Goal: Task Accomplishment & Management: Use online tool/utility

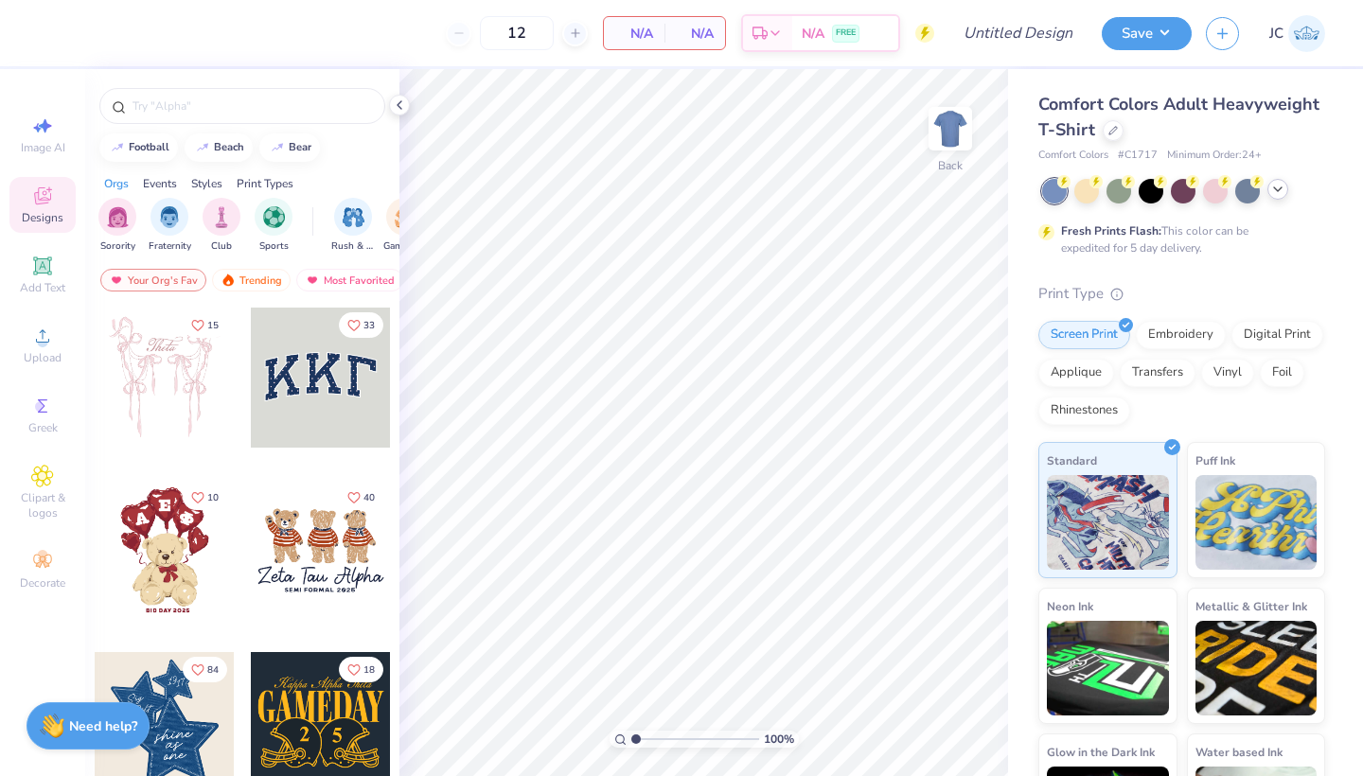
click at [1281, 193] on icon at bounding box center [1278, 189] width 15 height 15
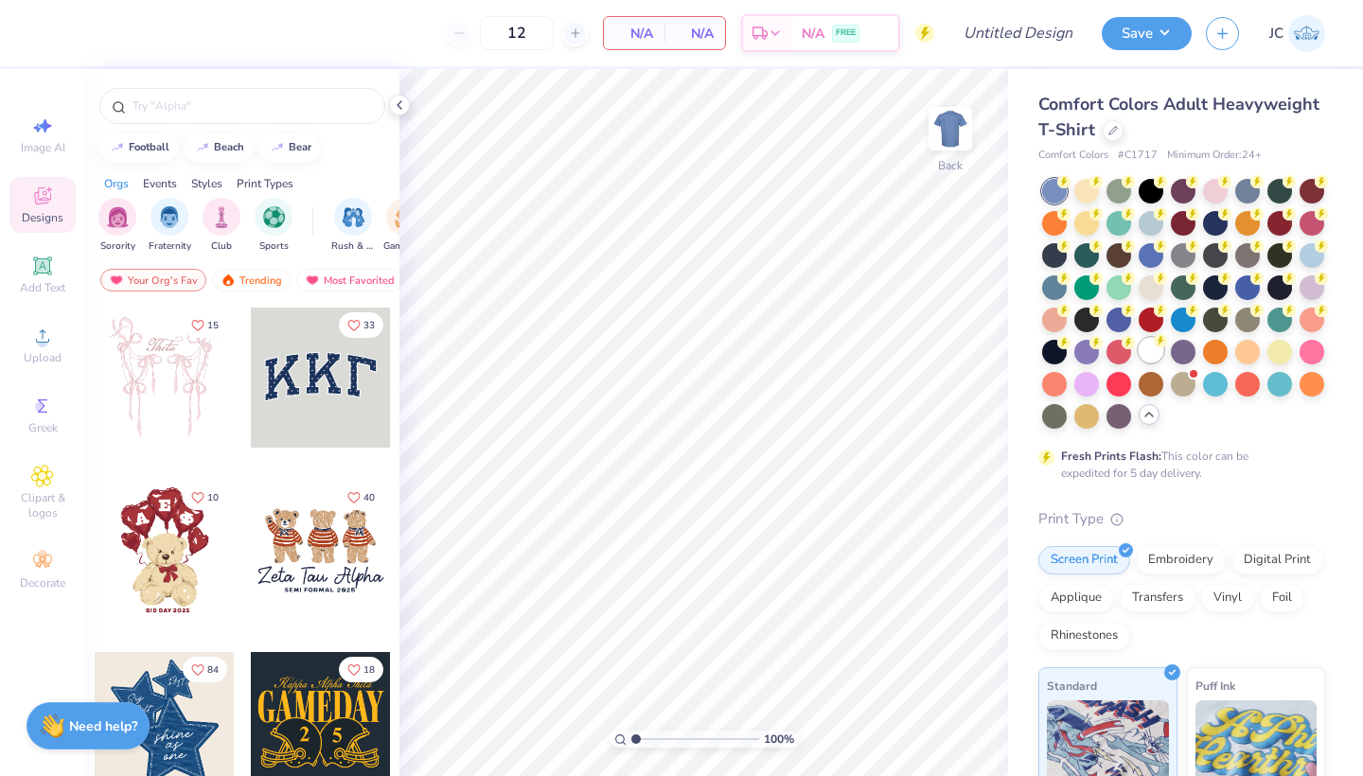
click at [1071, 188] on circle at bounding box center [1064, 181] width 13 height 13
click at [1262, 551] on div "Digital Print" at bounding box center [1278, 558] width 92 height 28
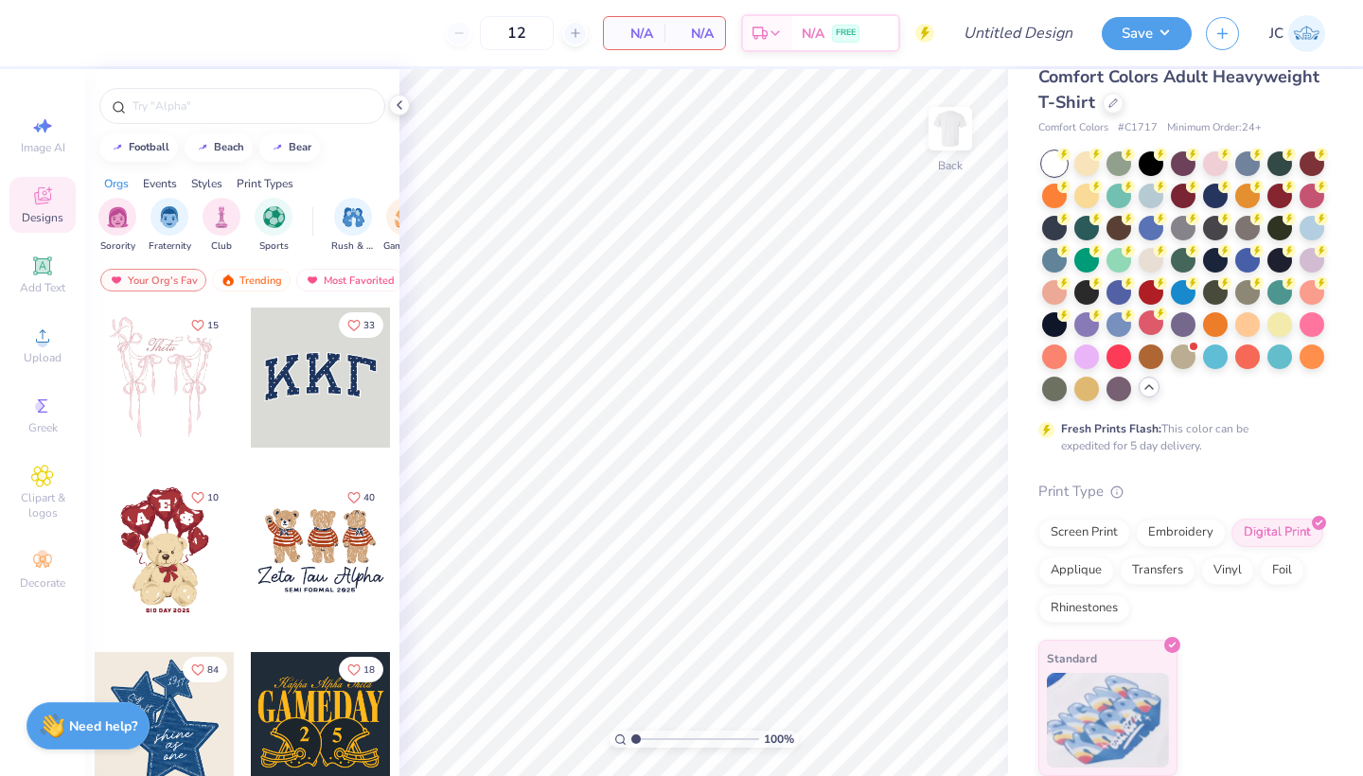
scroll to position [27, 0]
click at [51, 344] on icon at bounding box center [42, 336] width 23 height 23
click at [54, 343] on div "Upload" at bounding box center [42, 345] width 66 height 56
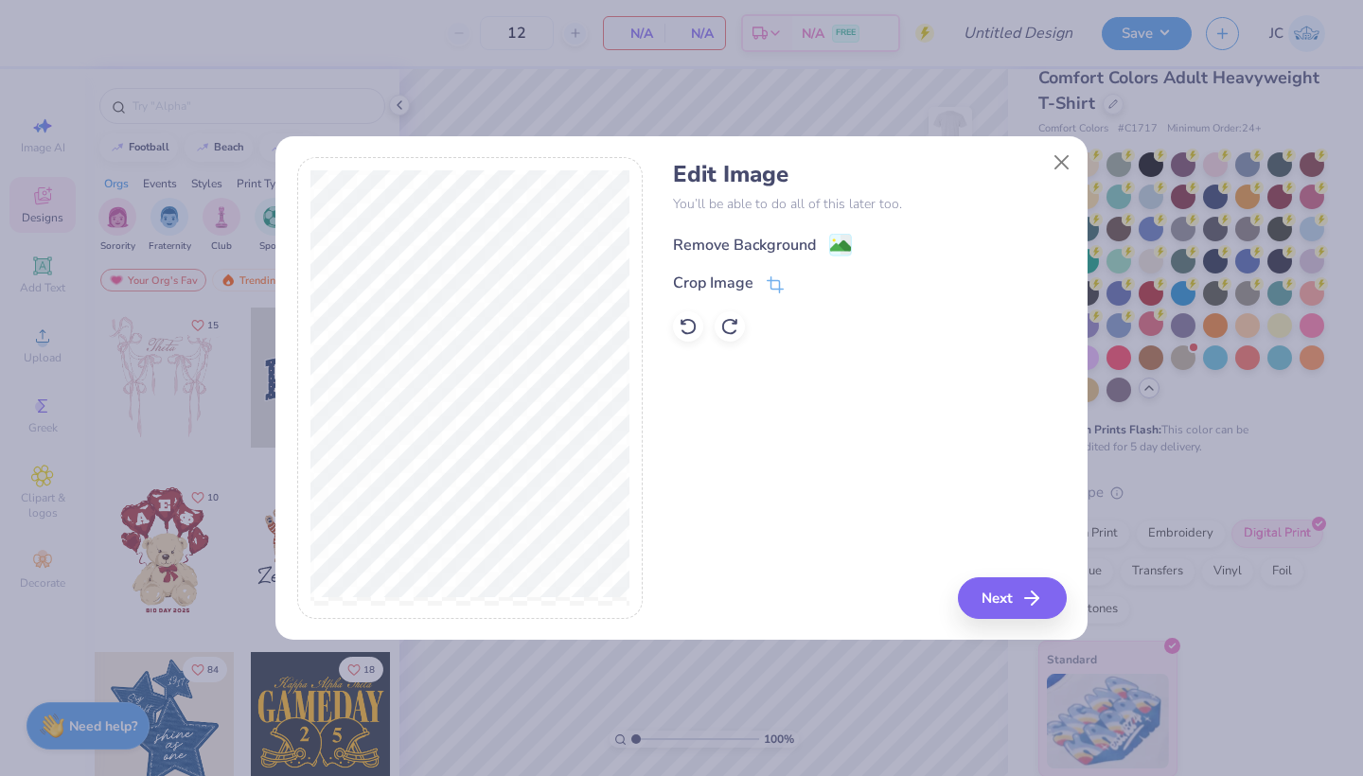
click at [838, 247] on image at bounding box center [840, 246] width 21 height 21
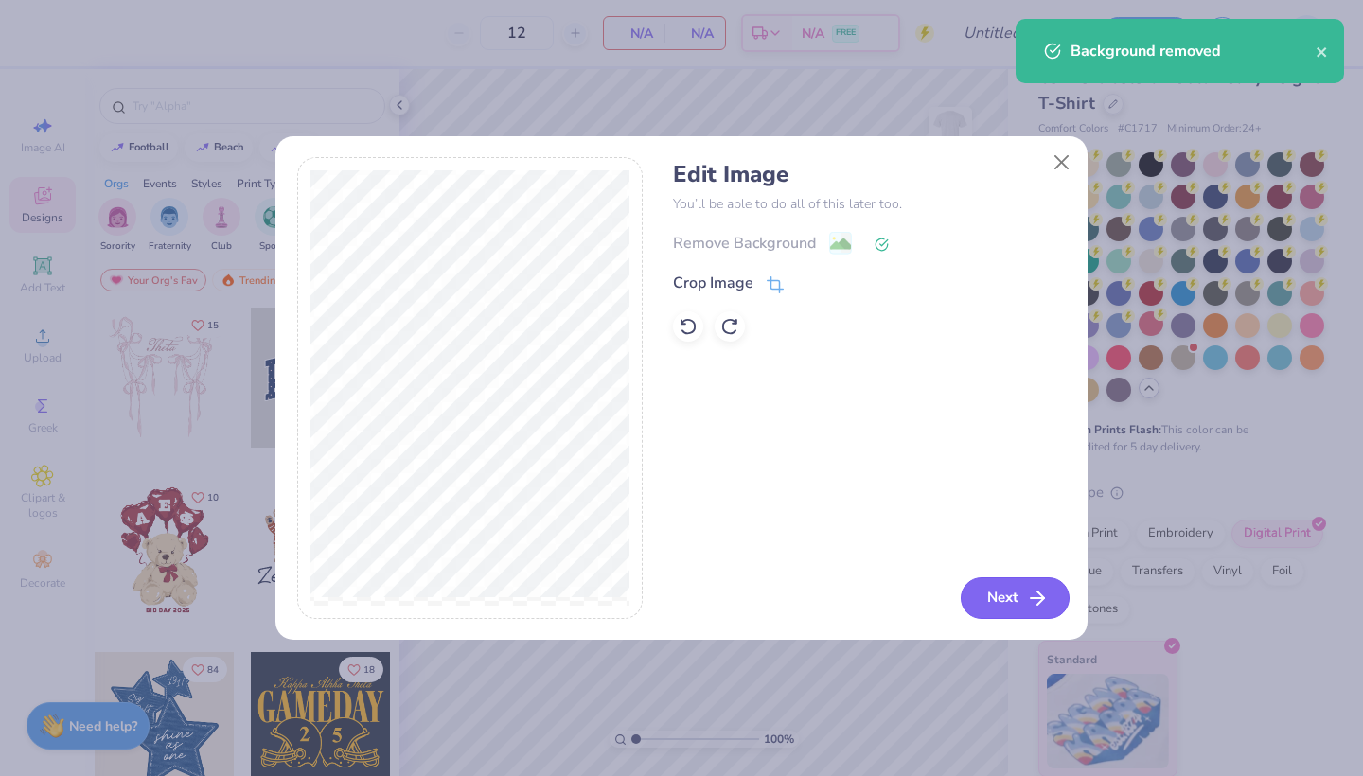
click at [1000, 590] on button "Next" at bounding box center [1015, 599] width 109 height 42
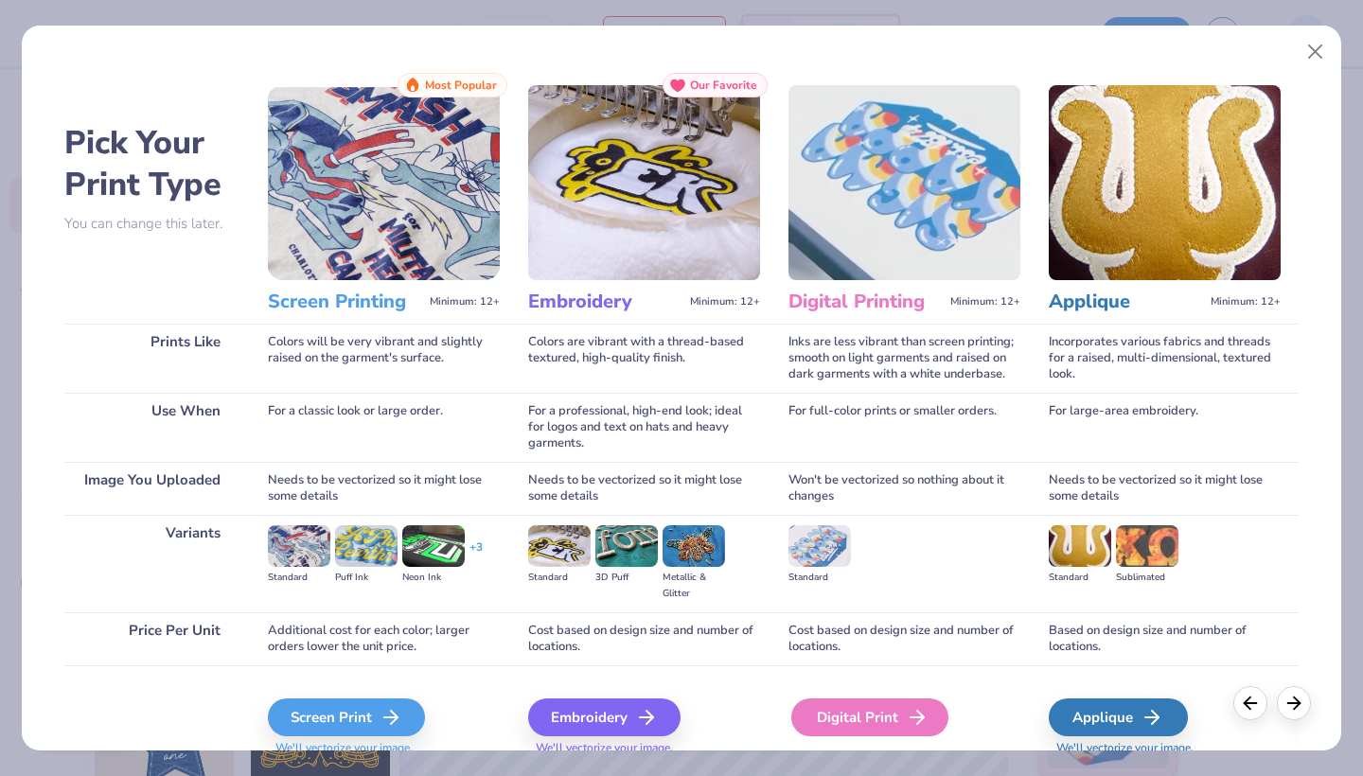
click at [889, 717] on div "Digital Print" at bounding box center [870, 718] width 157 height 38
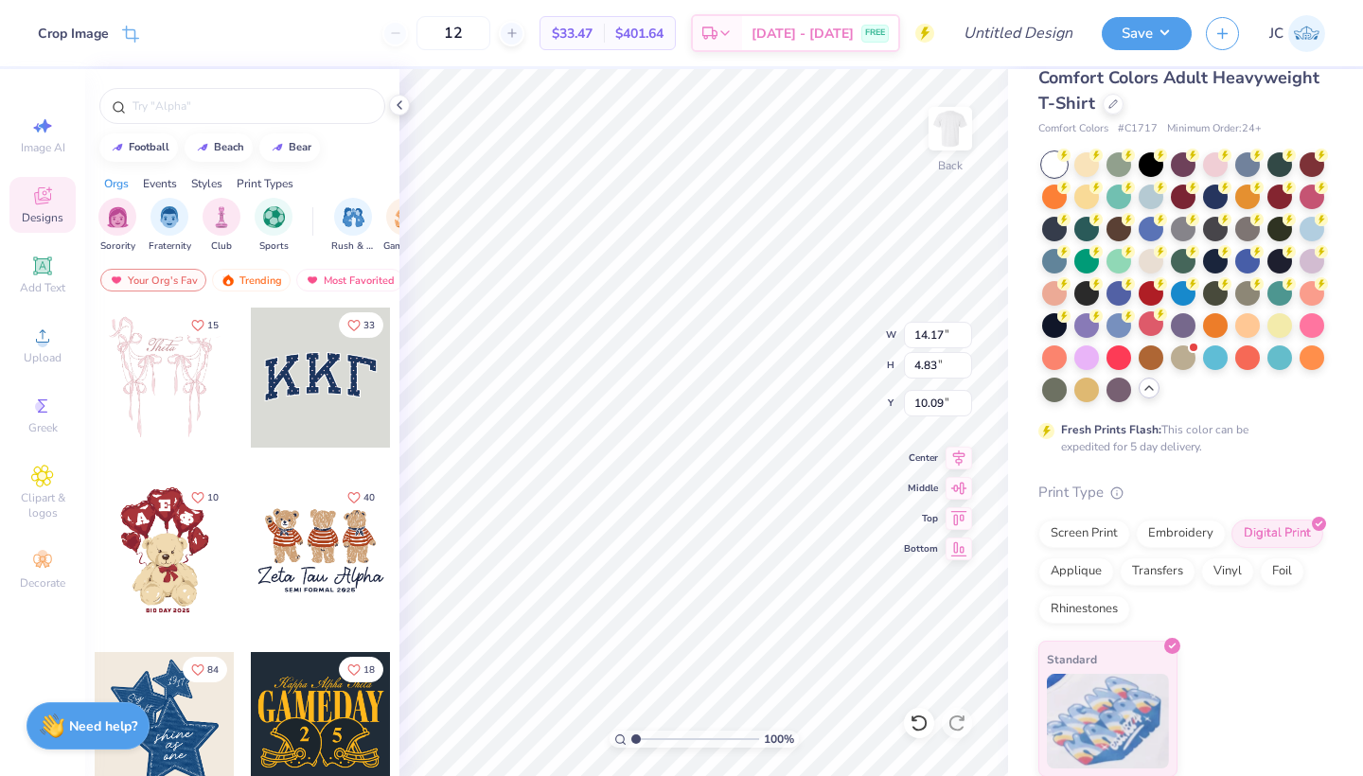
type input "9.92"
type input "3.38"
type input "5.22"
click at [38, 277] on div "Add Text" at bounding box center [42, 275] width 66 height 56
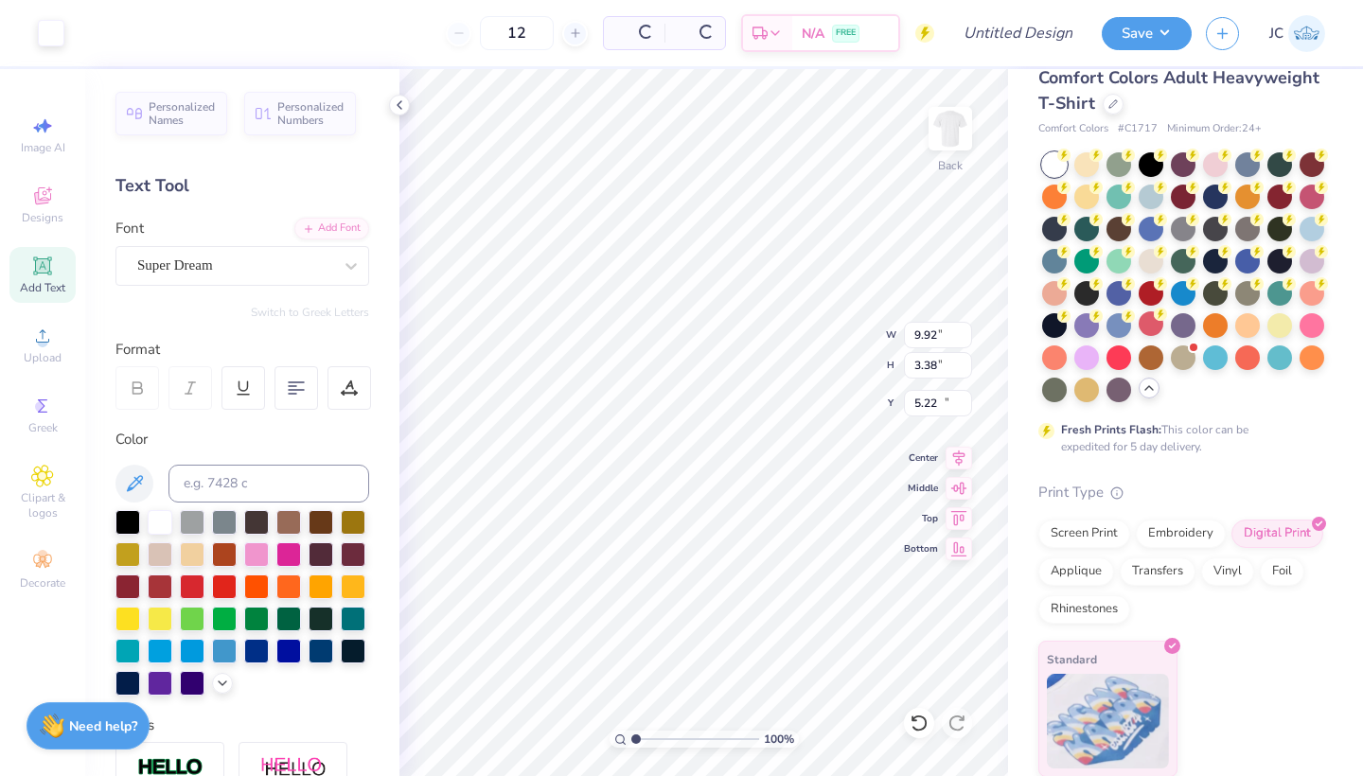
type input "5.59"
type input "1.62"
type input "11.69"
click at [243, 491] on input at bounding box center [269, 484] width 201 height 38
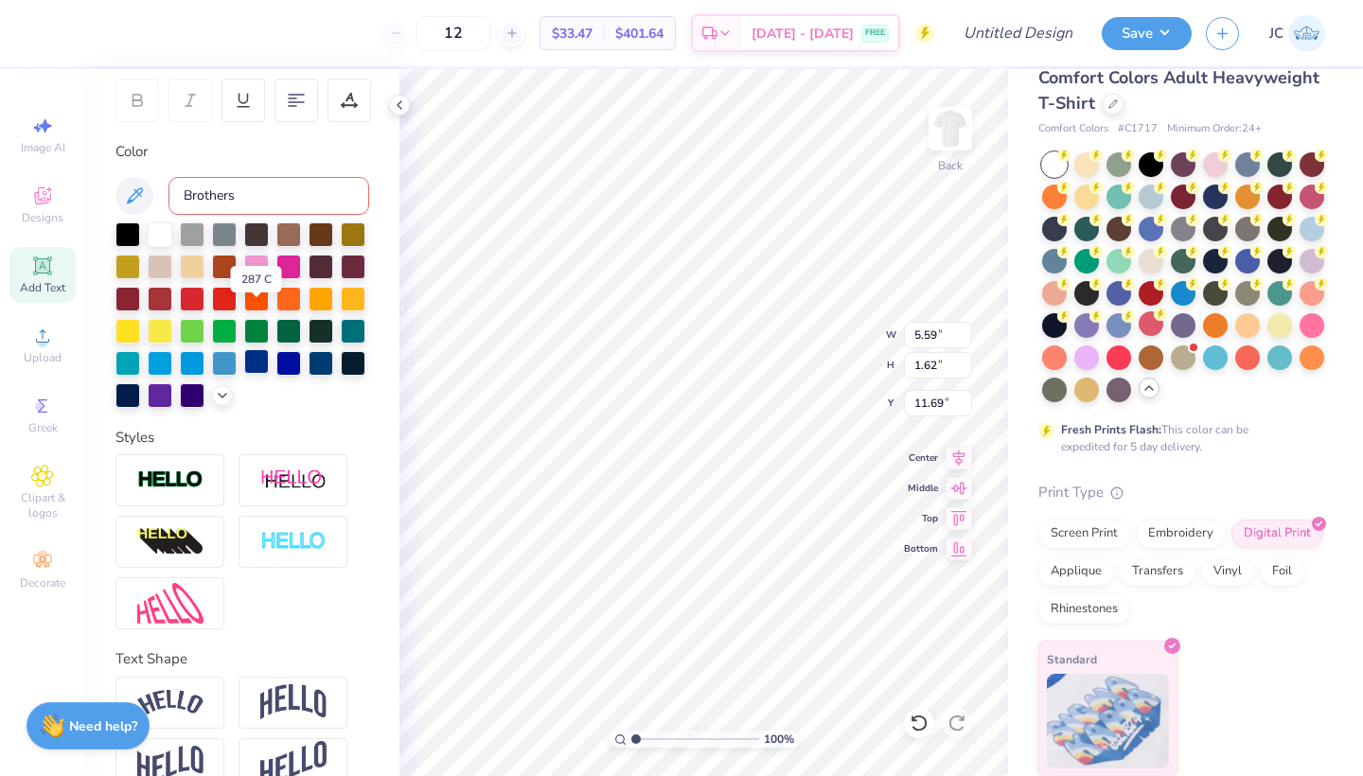
scroll to position [325, 0]
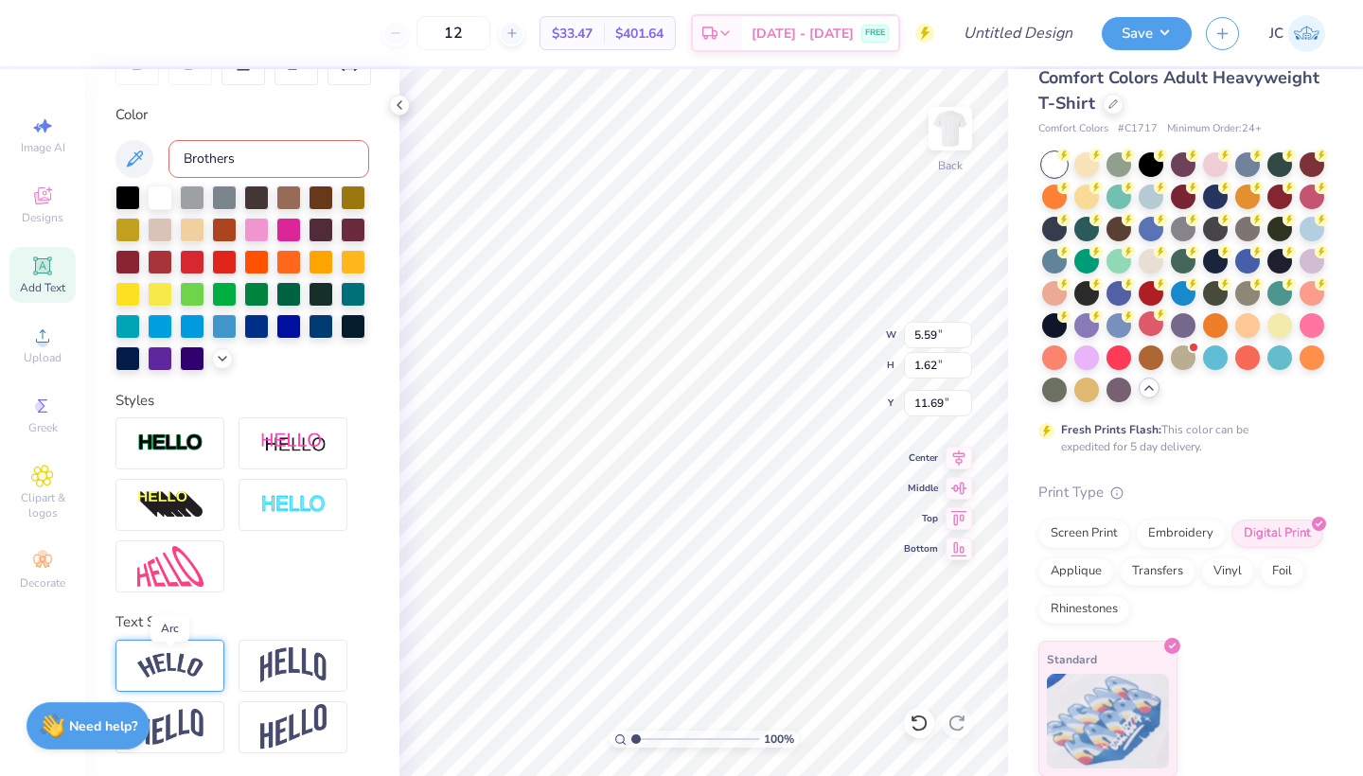
type input "Brothers"
click at [232, 152] on input "Brothers" at bounding box center [269, 159] width 201 height 38
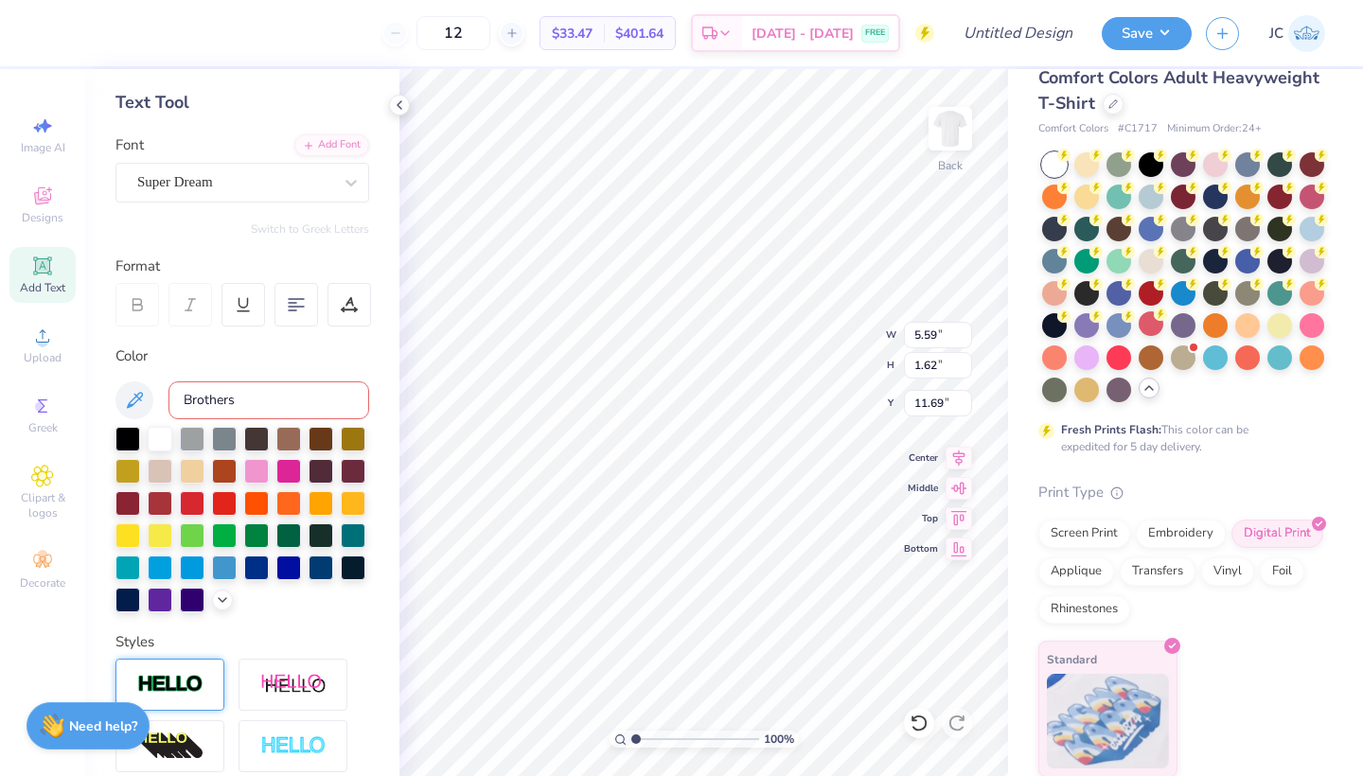
scroll to position [15, 0]
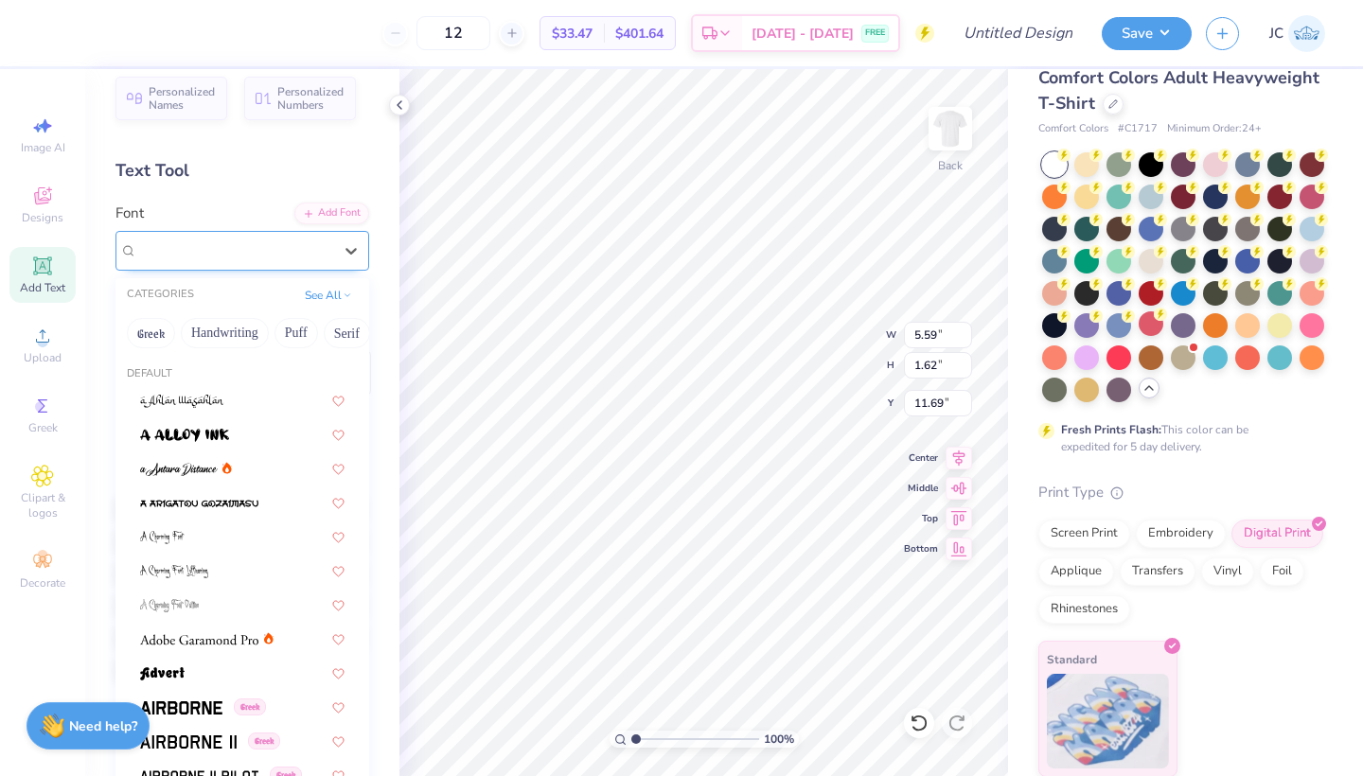
click at [190, 232] on div "Super Dream" at bounding box center [243, 251] width 254 height 40
click at [226, 252] on div "Super Dream" at bounding box center [234, 251] width 195 height 22
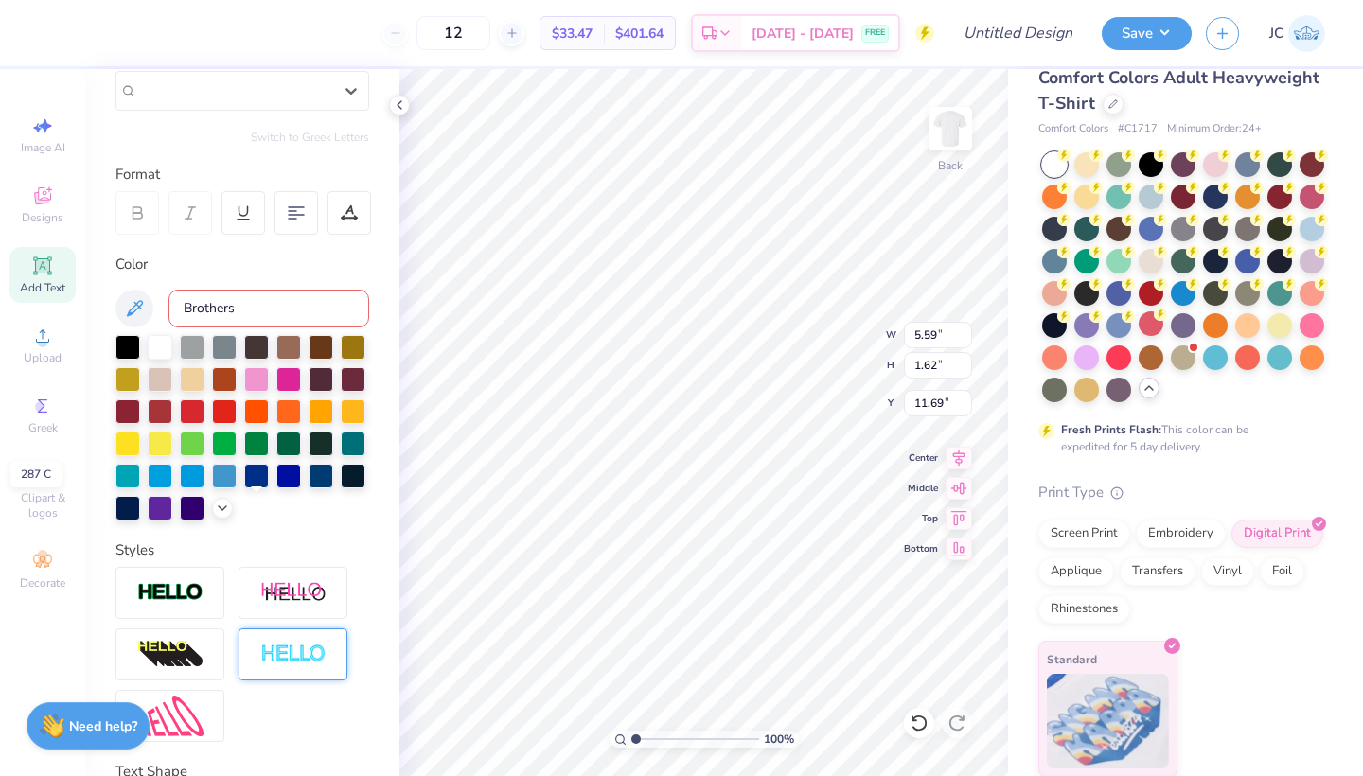
scroll to position [208, 0]
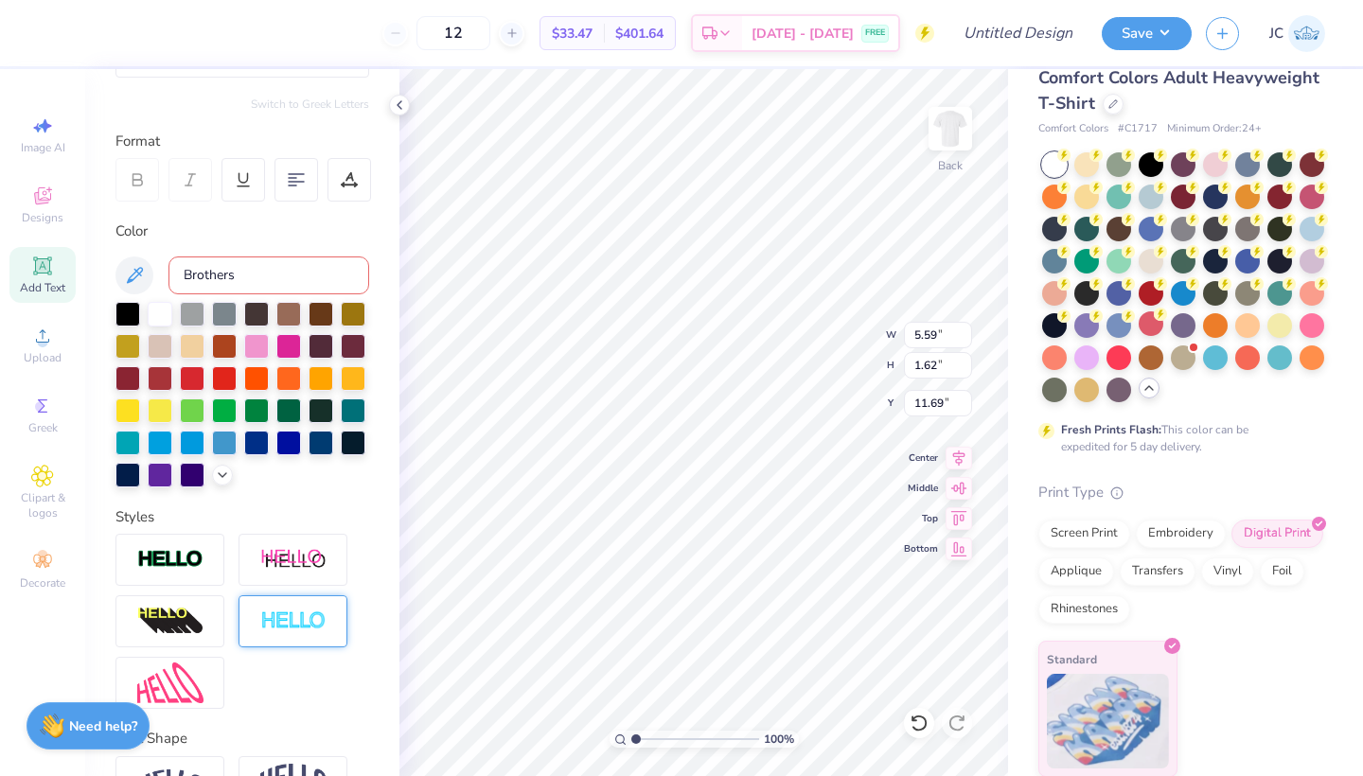
click at [301, 618] on img at bounding box center [293, 622] width 66 height 22
type input "5.62"
type input "1.65"
type input "11.67"
click at [246, 276] on input "Brothers" at bounding box center [269, 276] width 201 height 38
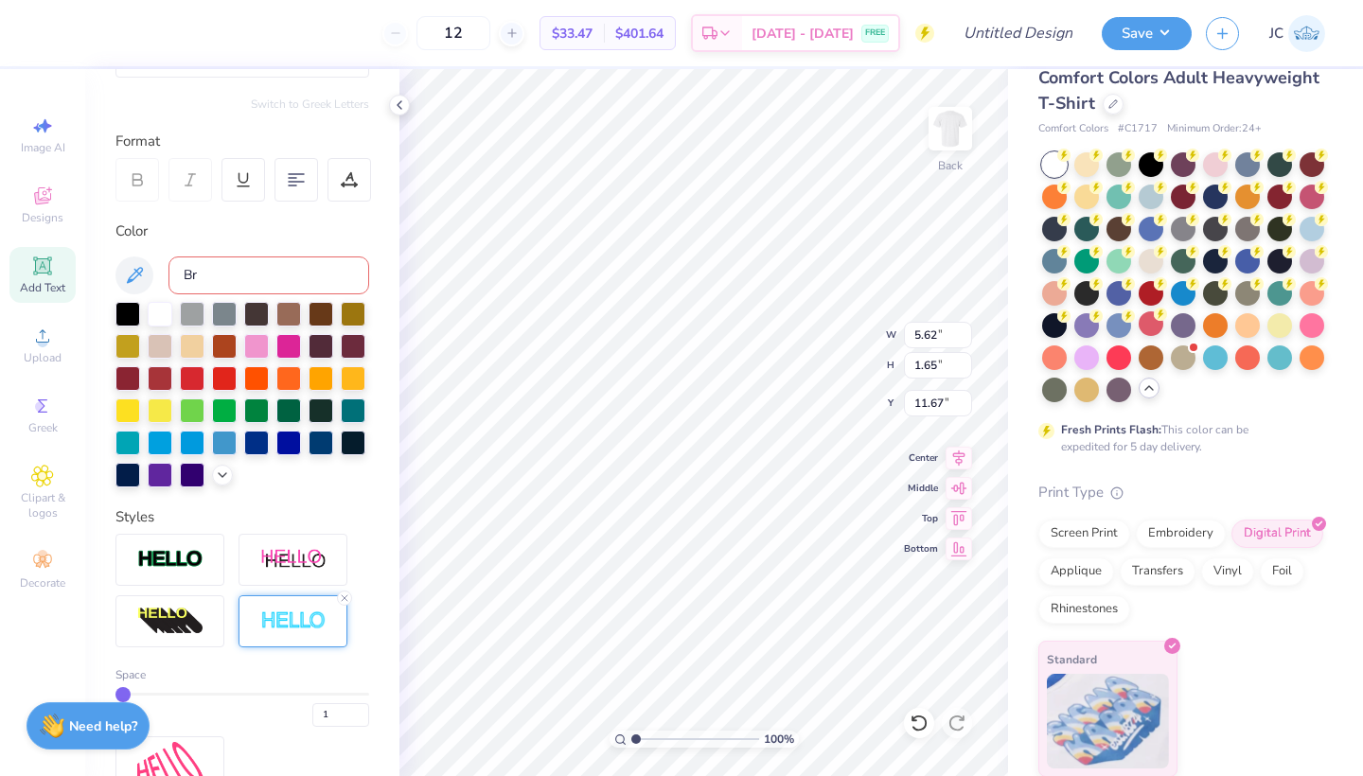
type input "B"
click at [132, 311] on div at bounding box center [128, 312] width 25 height 25
type textarea "T"
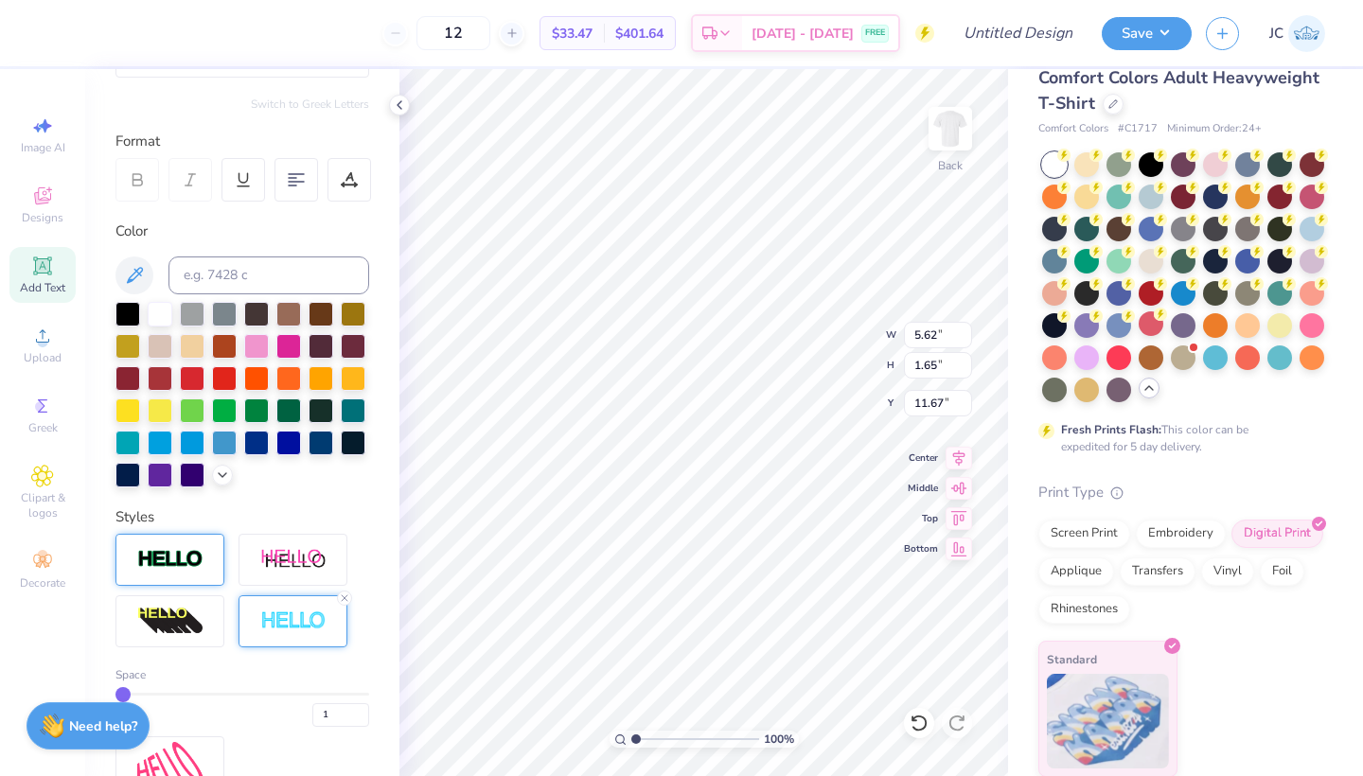
click at [184, 579] on div at bounding box center [170, 560] width 109 height 52
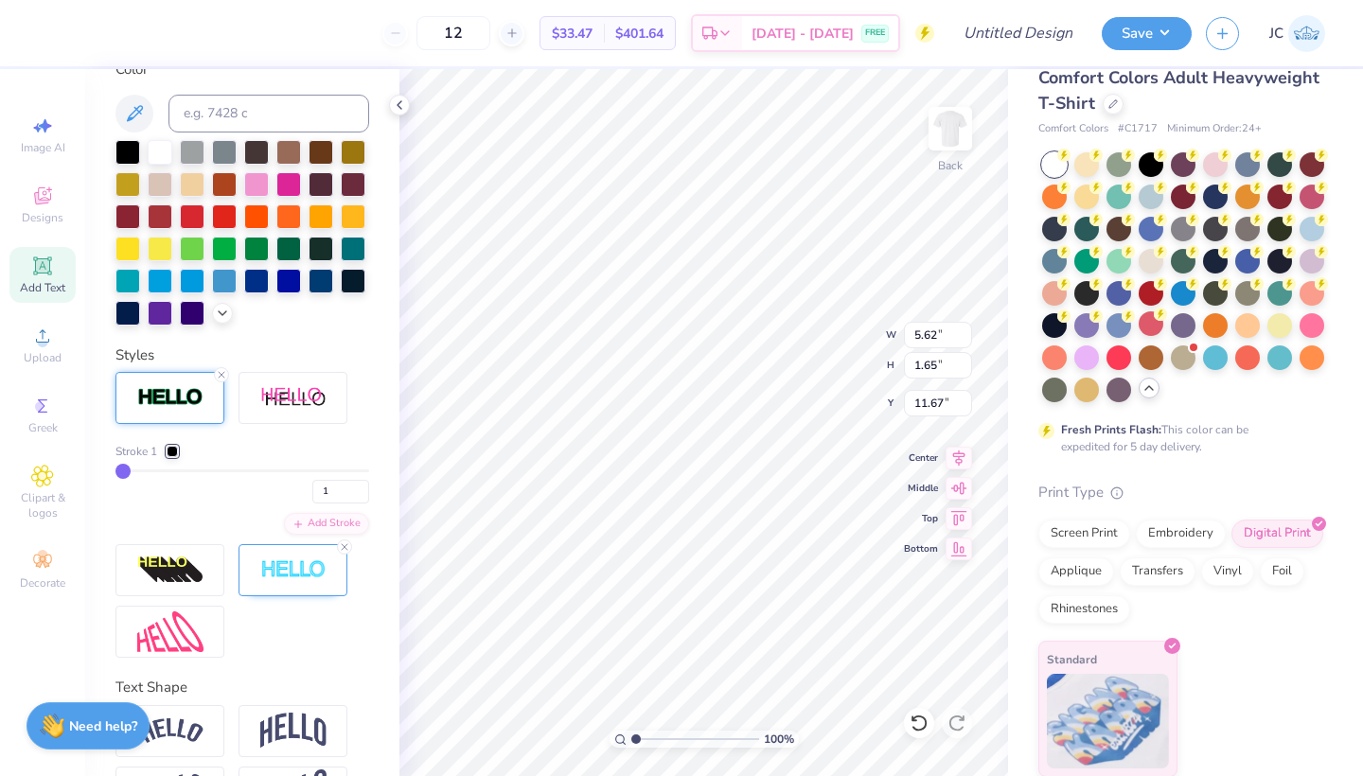
scroll to position [335, 0]
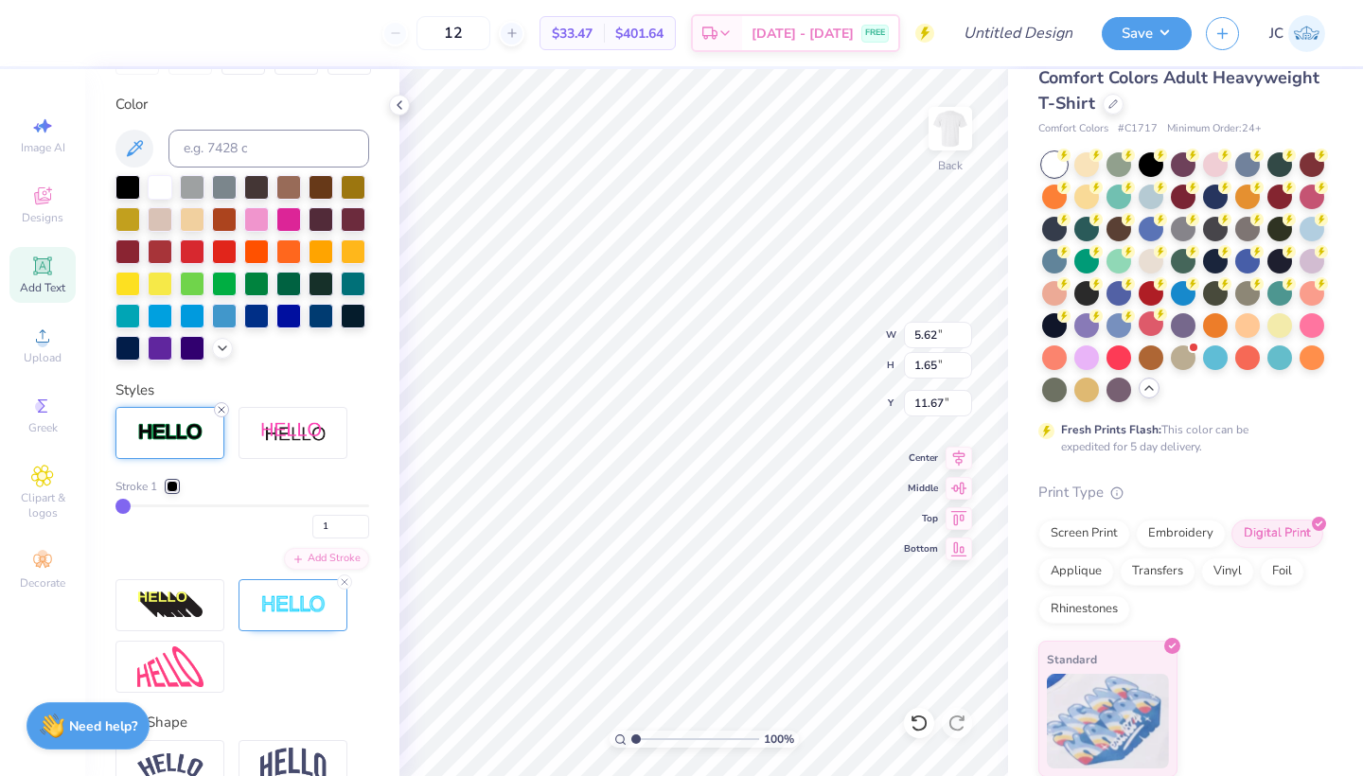
click at [219, 412] on icon at bounding box center [221, 409] width 11 height 11
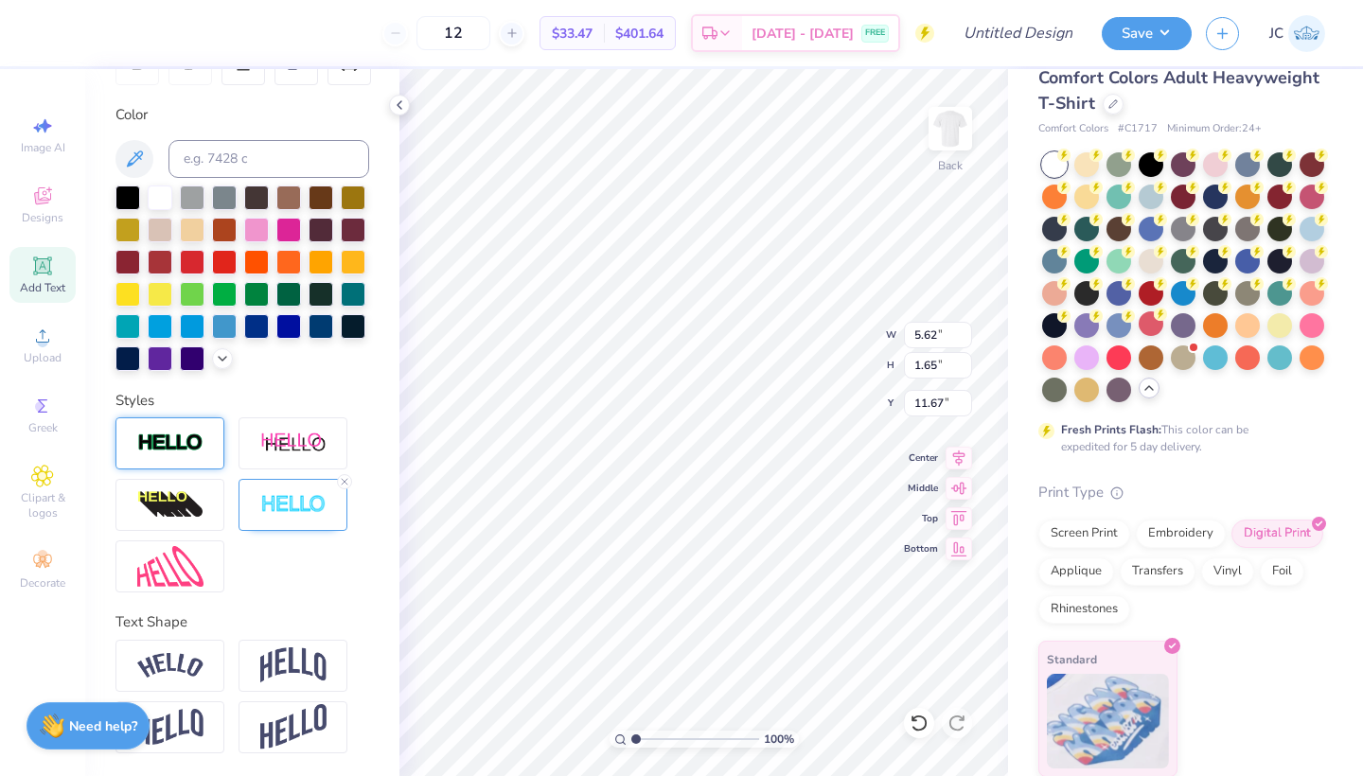
scroll to position [325, 0]
click at [341, 484] on icon at bounding box center [344, 481] width 11 height 11
click at [181, 679] on div at bounding box center [170, 666] width 109 height 52
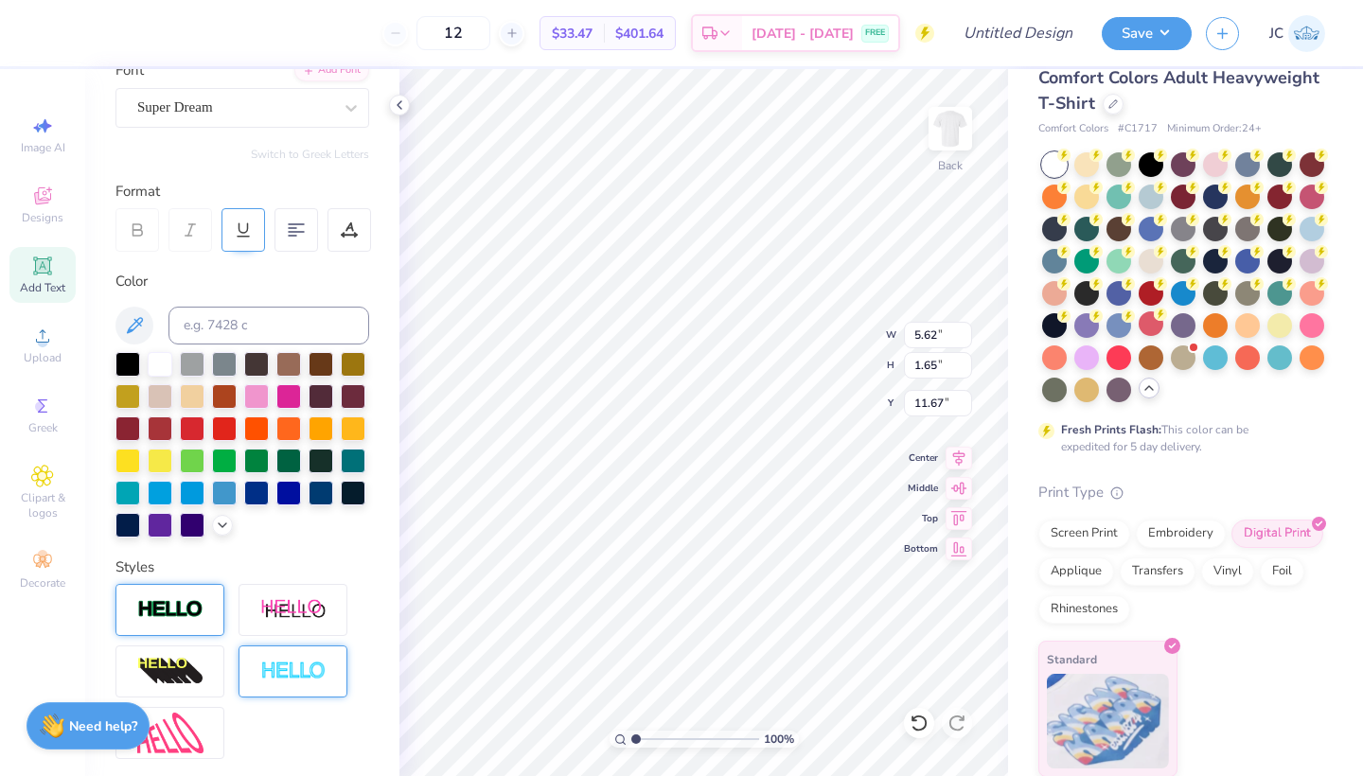
scroll to position [154, 0]
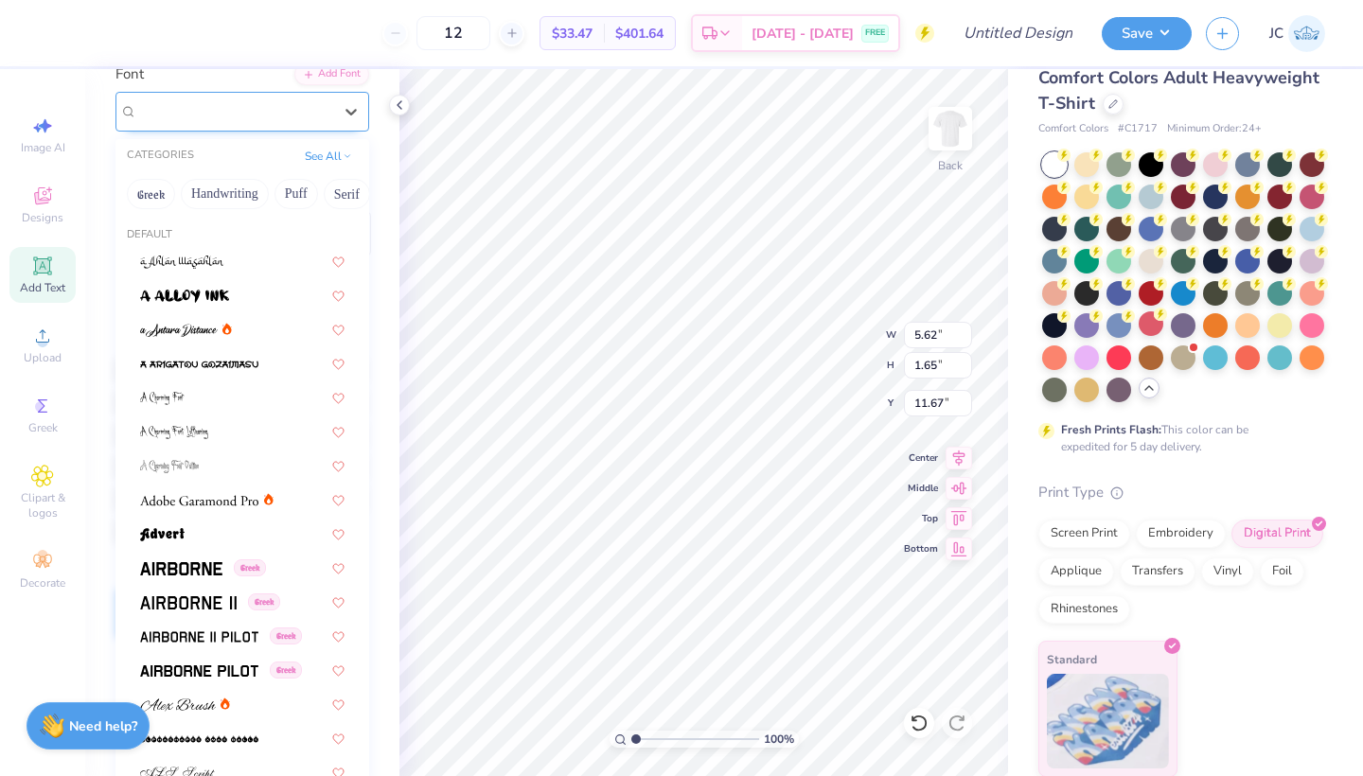
click at [226, 117] on div "Super Dream" at bounding box center [234, 111] width 199 height 29
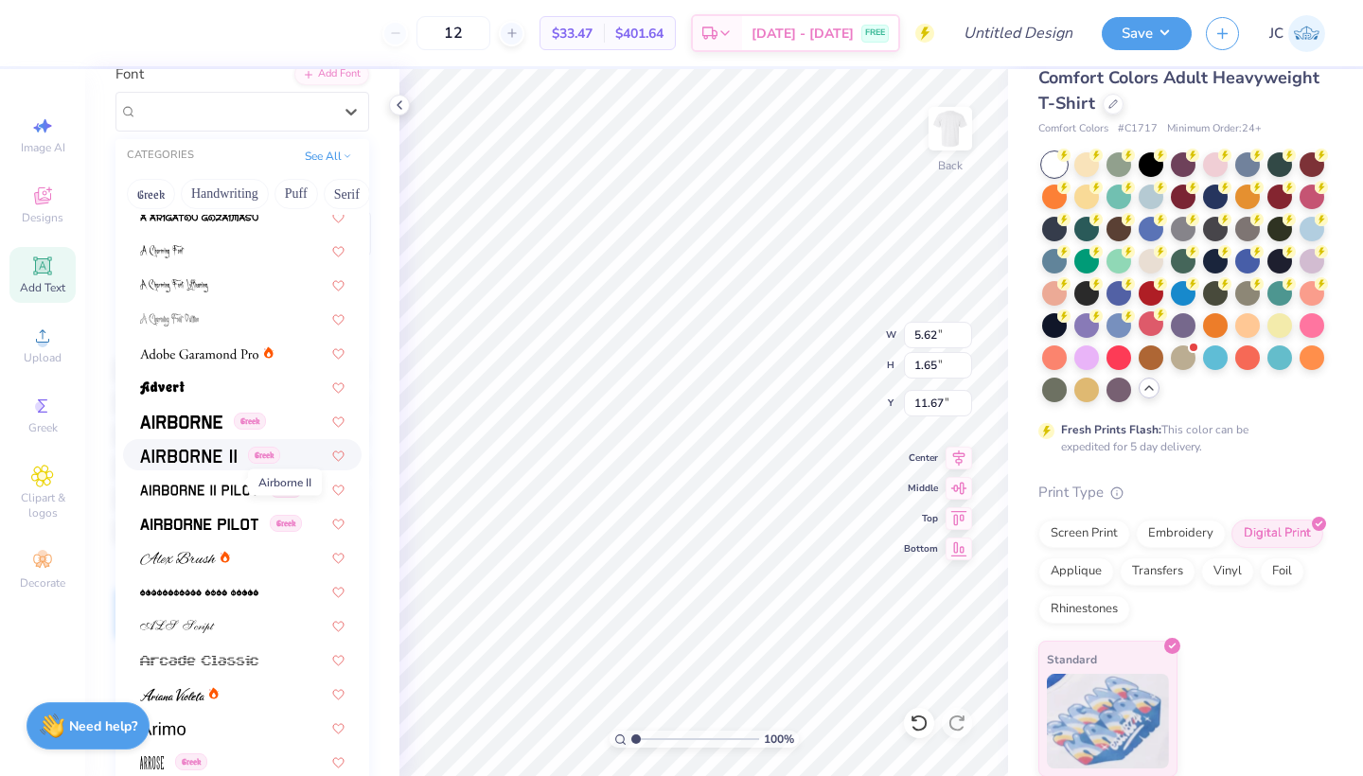
scroll to position [148, 0]
click at [186, 455] on img at bounding box center [188, 455] width 97 height 13
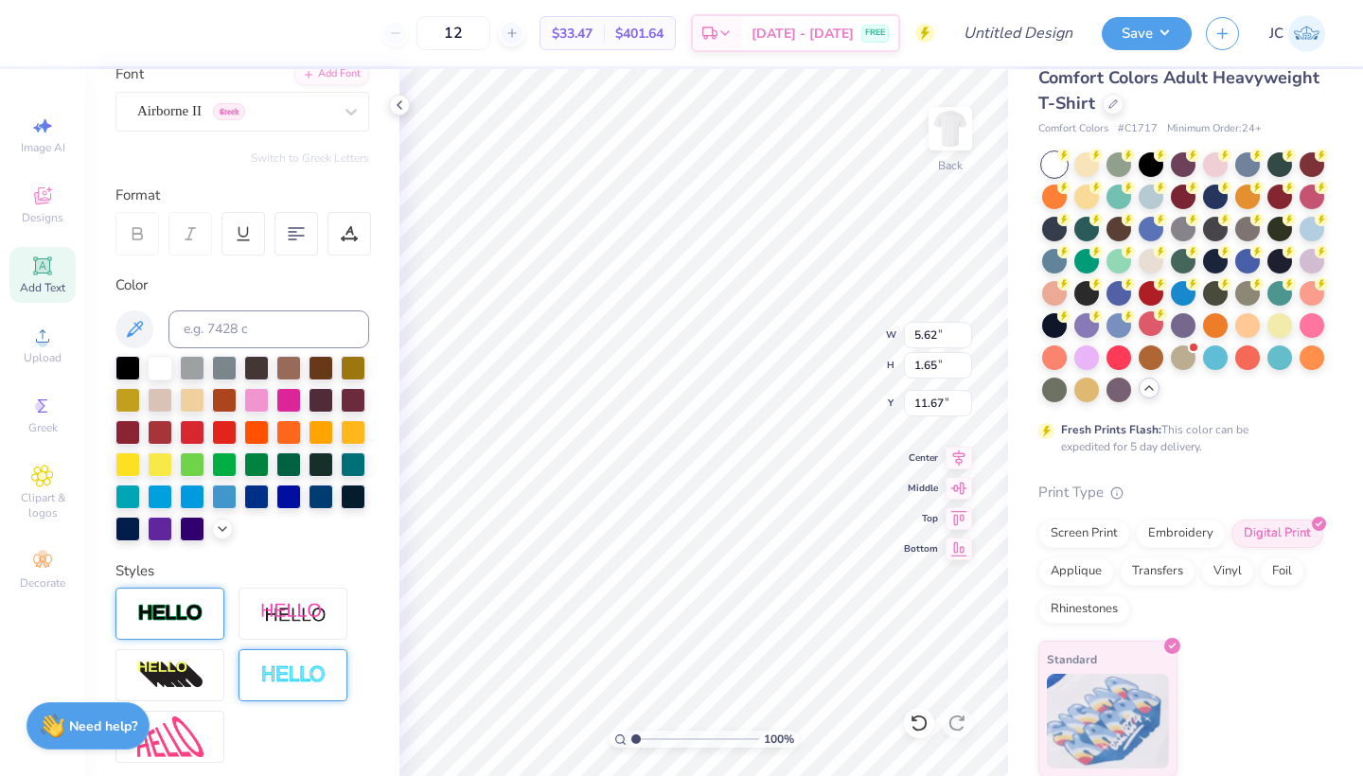
scroll to position [0, 9]
type textarea "Brothers Brothers Brothers"
type input "4.69"
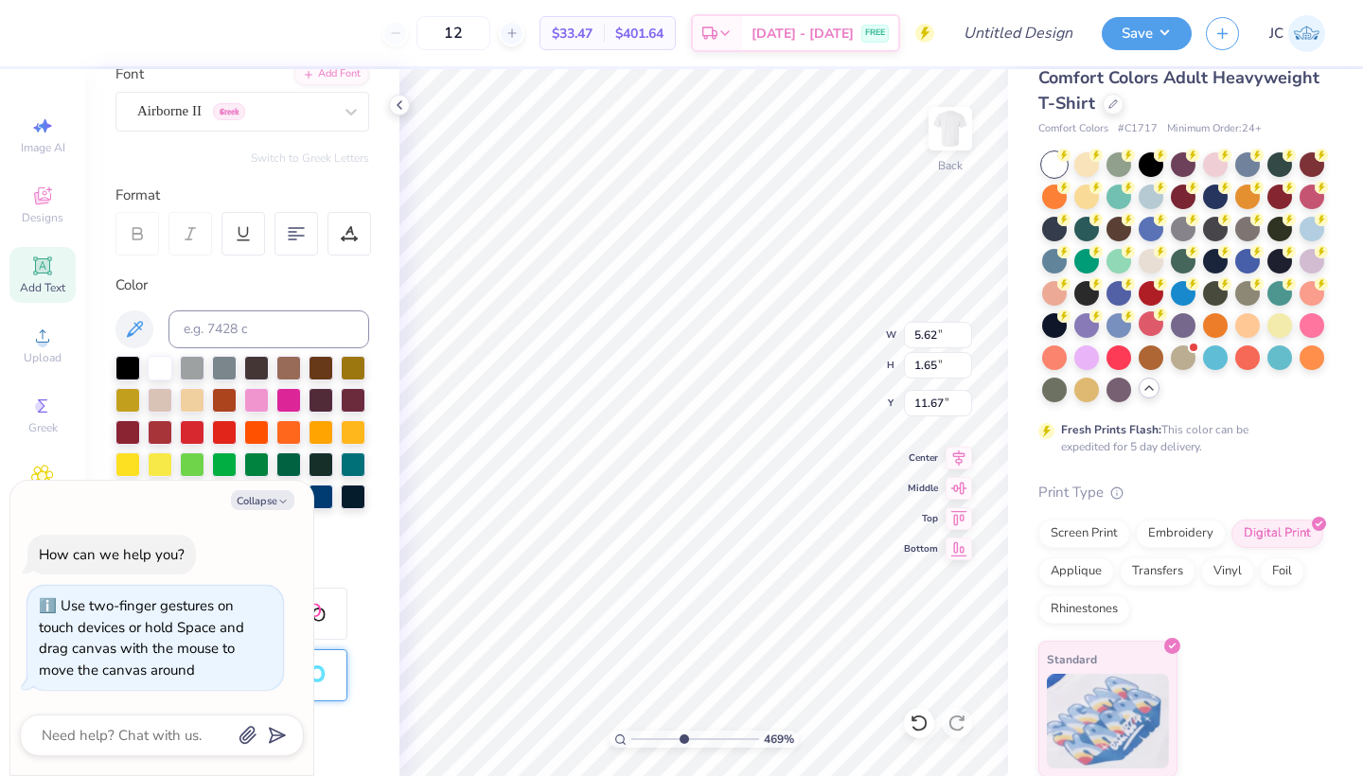
type textarea "x"
drag, startPoint x: 635, startPoint y: 739, endPoint x: 597, endPoint y: 738, distance: 37.9
type input "1"
click at [597, 738] on div "100 %" at bounding box center [703, 422] width 707 height 707
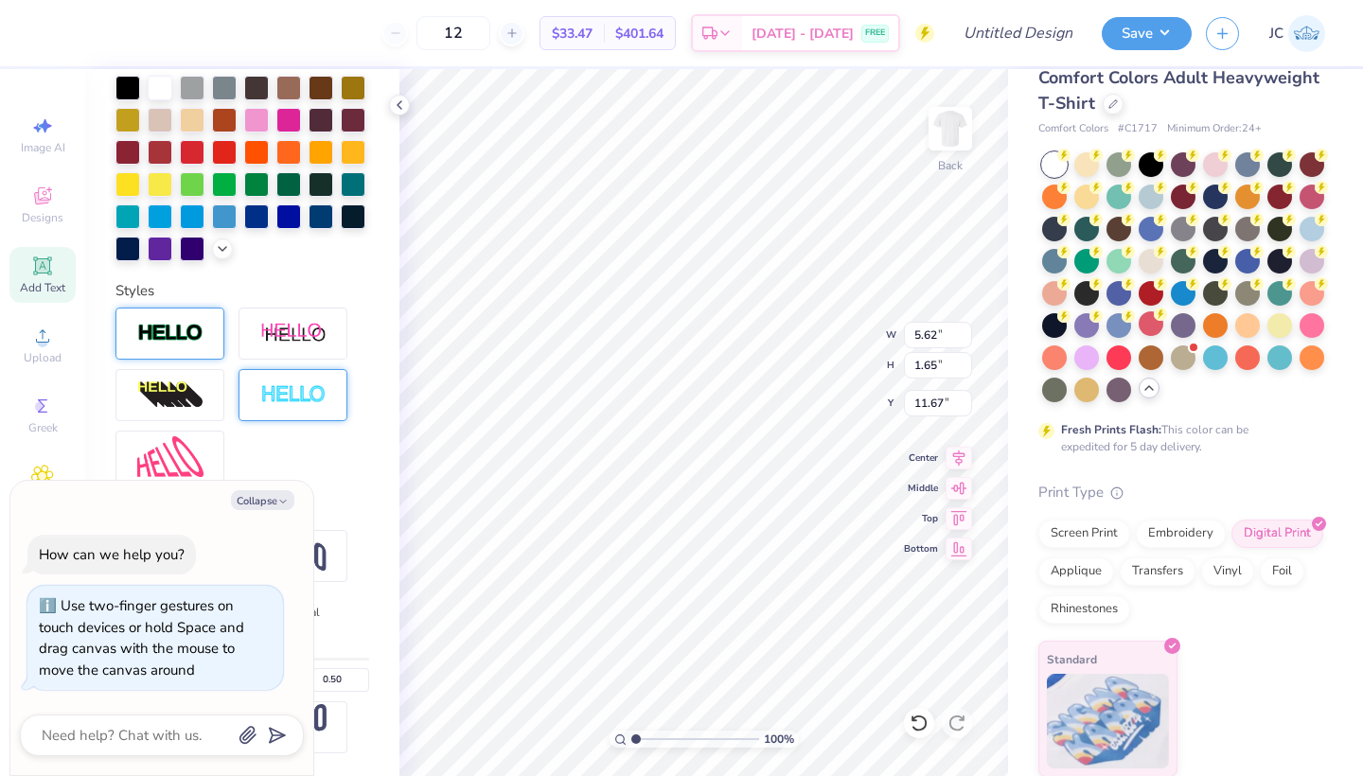
scroll to position [436, 0]
click at [368, 490] on div "Personalized Names Personalized Numbers Text Tool Add Font Font Airborne II Gre…" at bounding box center [242, 422] width 314 height 707
click at [966, 368] on input "1.64" at bounding box center [938, 365] width 68 height 27
type input "1.63"
click at [966, 368] on input "1.63" at bounding box center [938, 365] width 68 height 27
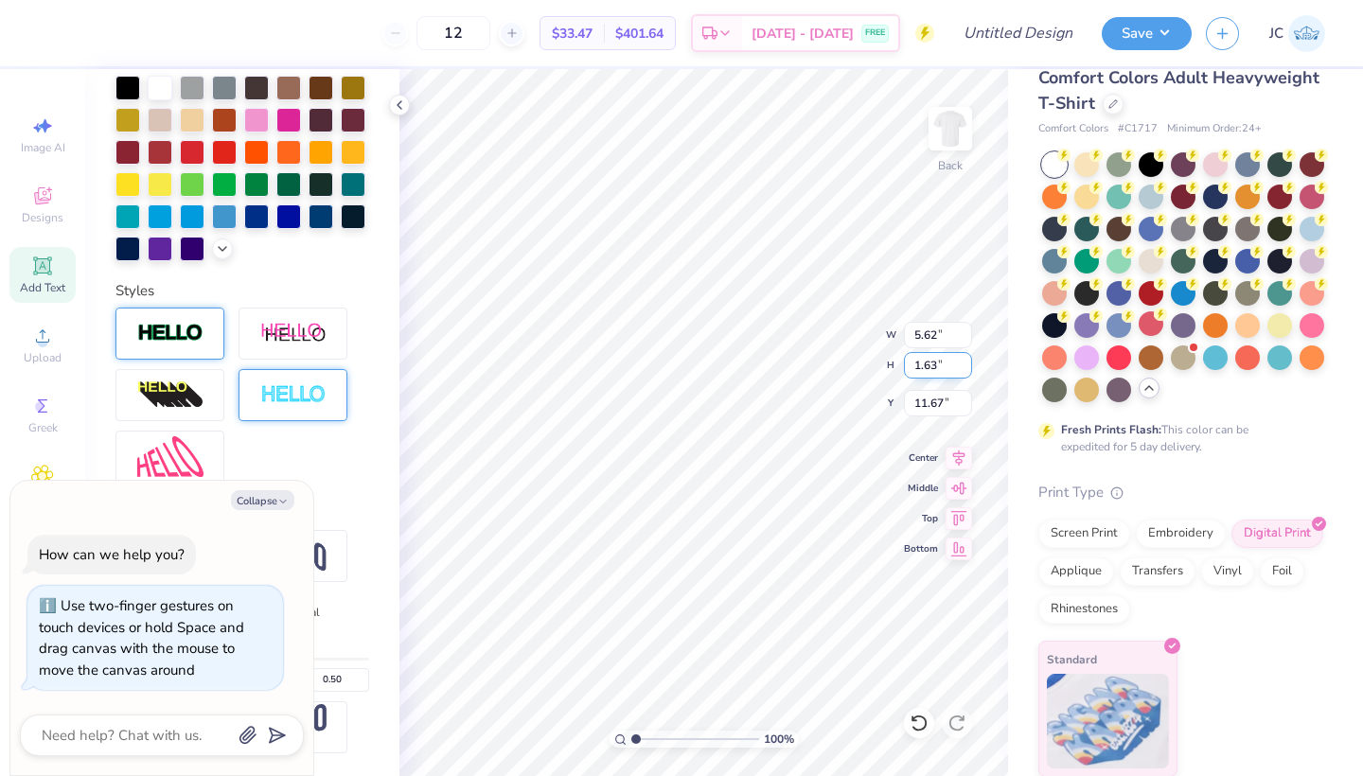
type textarea "x"
type input "1.62"
click at [966, 368] on input "1.62" at bounding box center [938, 365] width 68 height 27
type textarea "x"
type input "14.17"
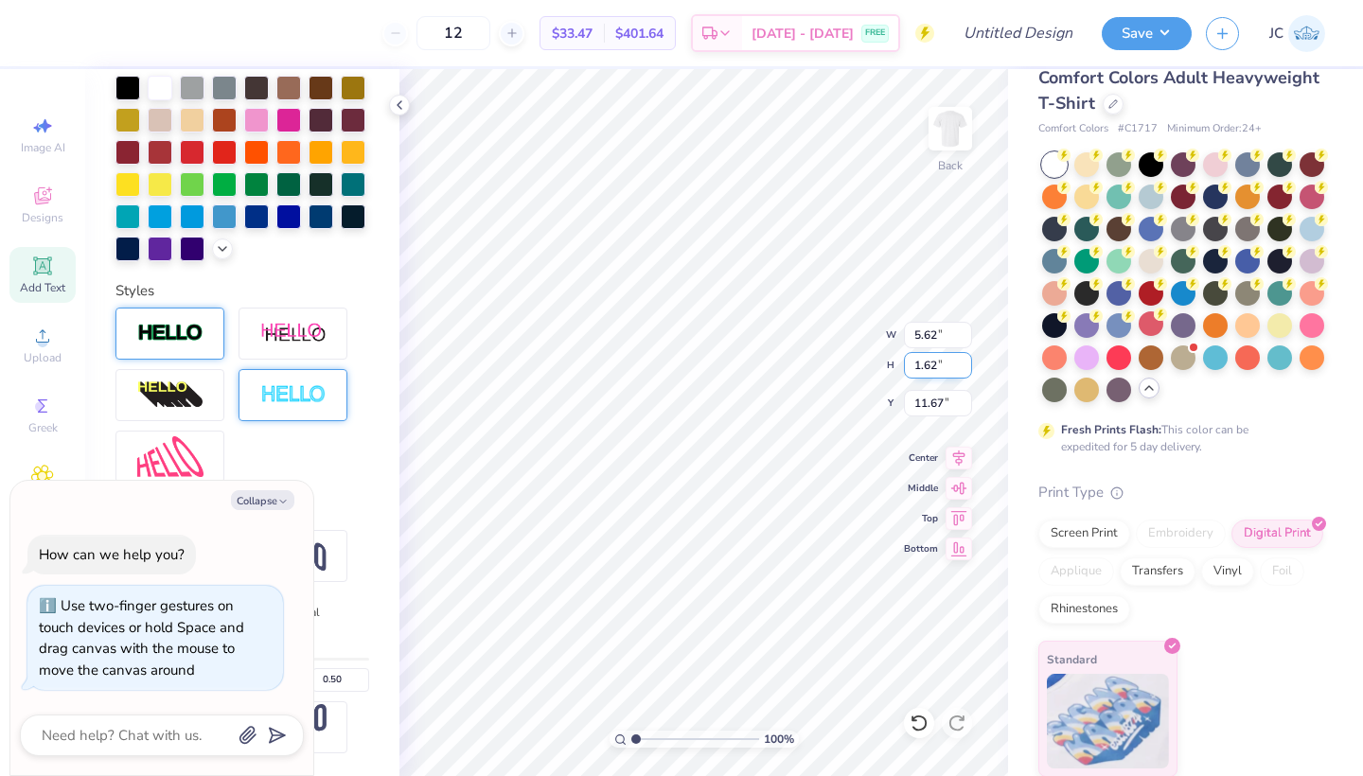
type input "2.58"
type input "11.21"
type textarea "x"
click at [965, 330] on input "14.18" at bounding box center [938, 335] width 68 height 27
click at [965, 329] on input "14.19" at bounding box center [938, 335] width 68 height 27
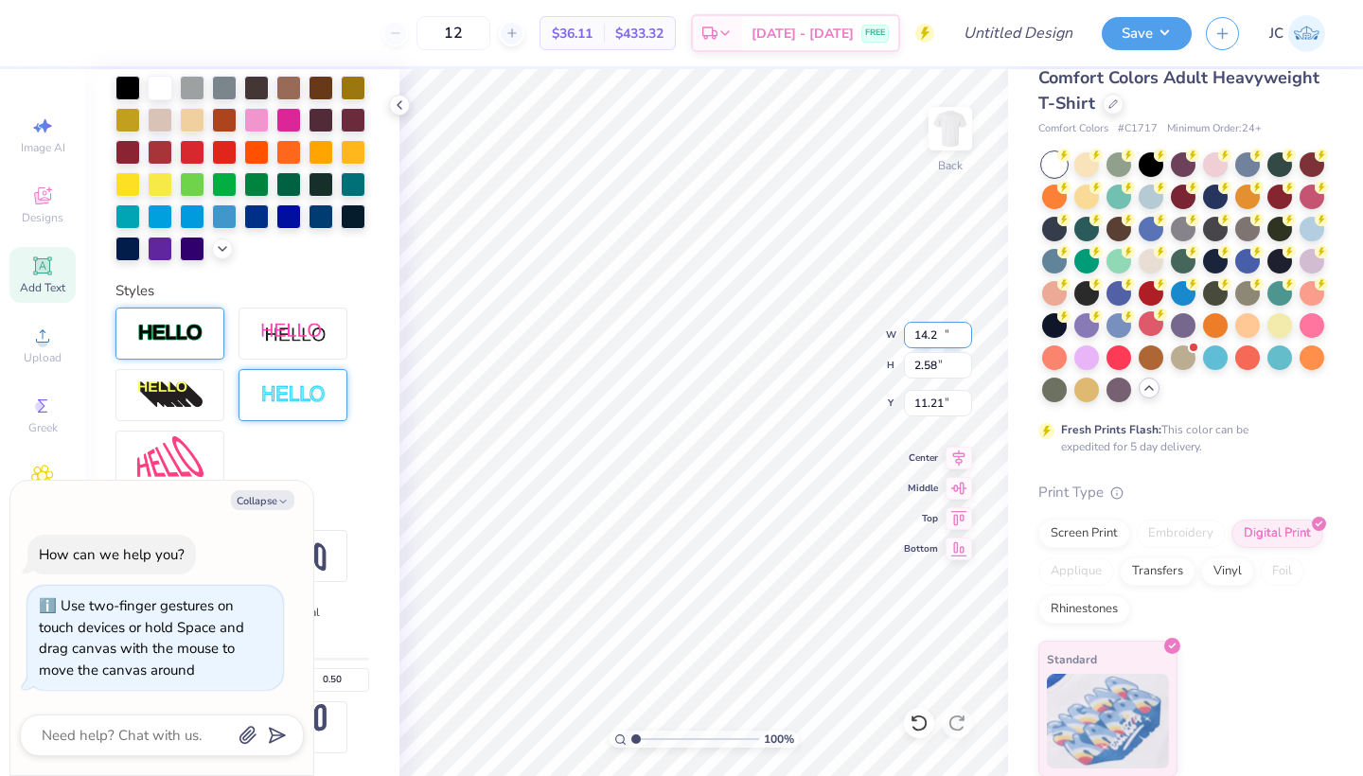
click at [965, 329] on input "14.2" at bounding box center [938, 335] width 68 height 27
type input "14.21"
click at [965, 329] on input "14.21" at bounding box center [938, 335] width 68 height 27
click at [277, 498] on icon "button" at bounding box center [282, 501] width 11 height 11
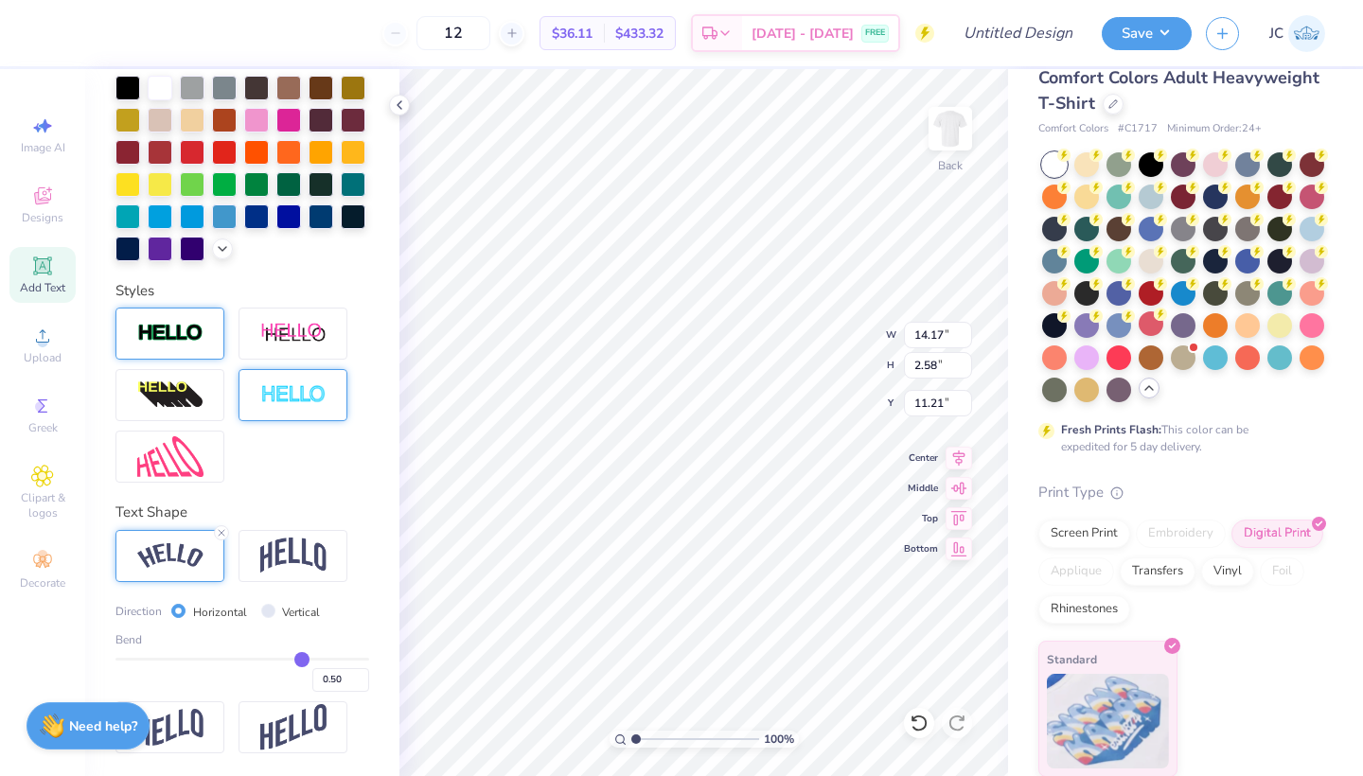
type textarea "x"
type input "0.52"
type input "0.54"
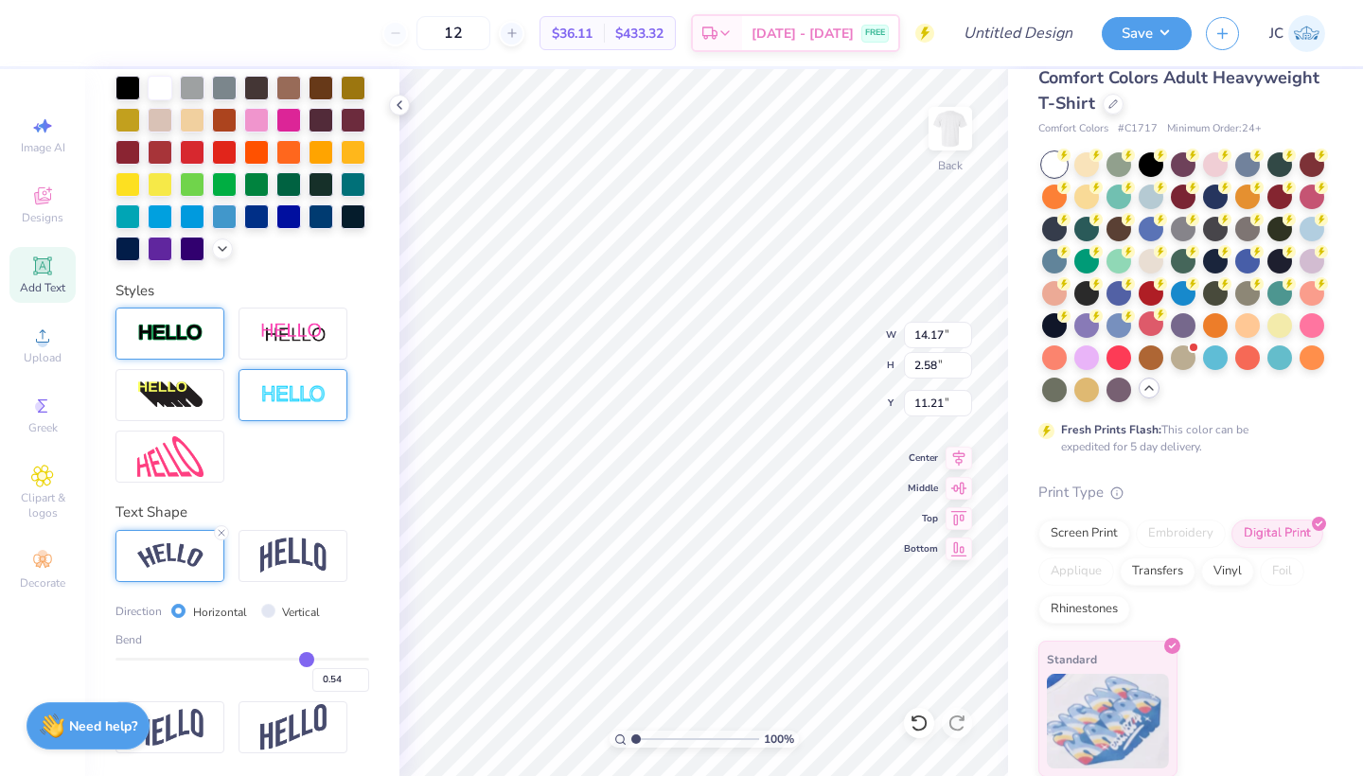
type input "0.56"
type input "0.59"
type input "0.71"
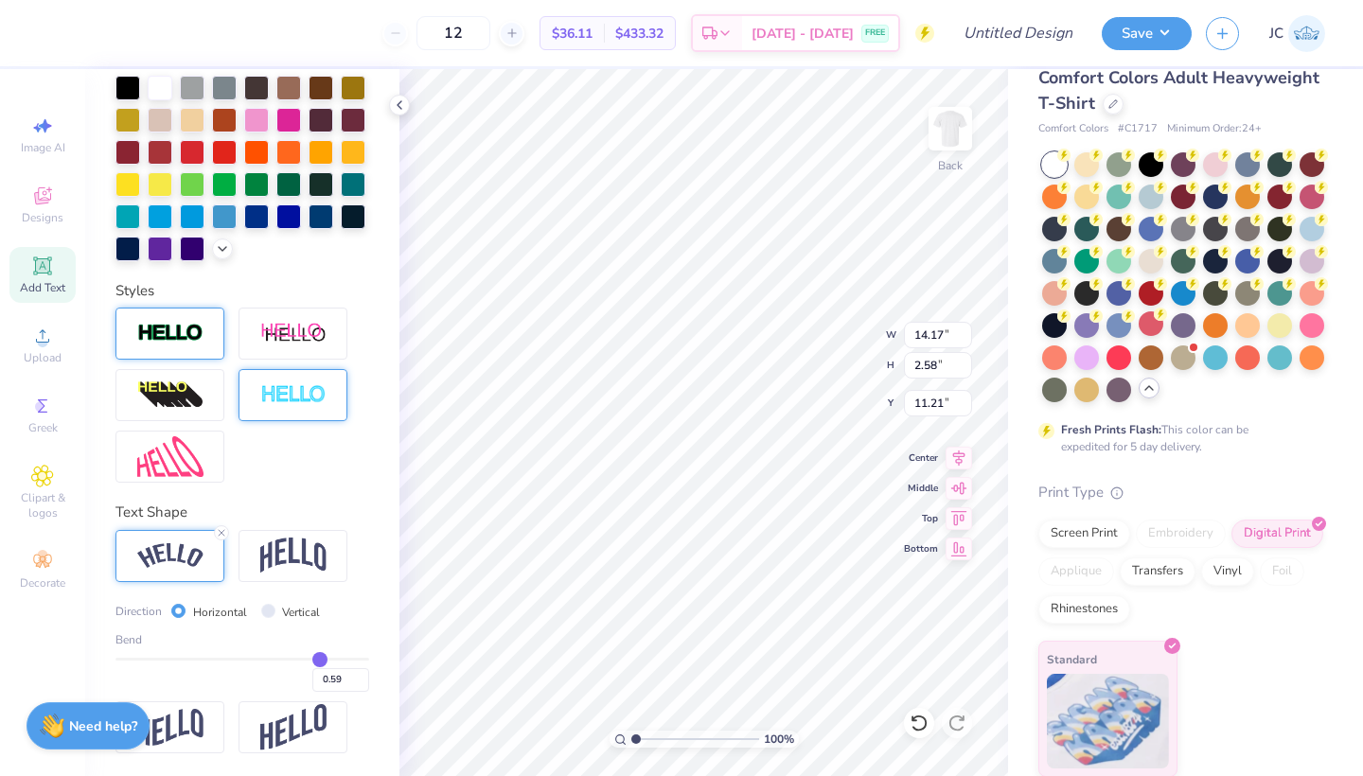
type input "0.71"
type input "0.72"
type input "0.74"
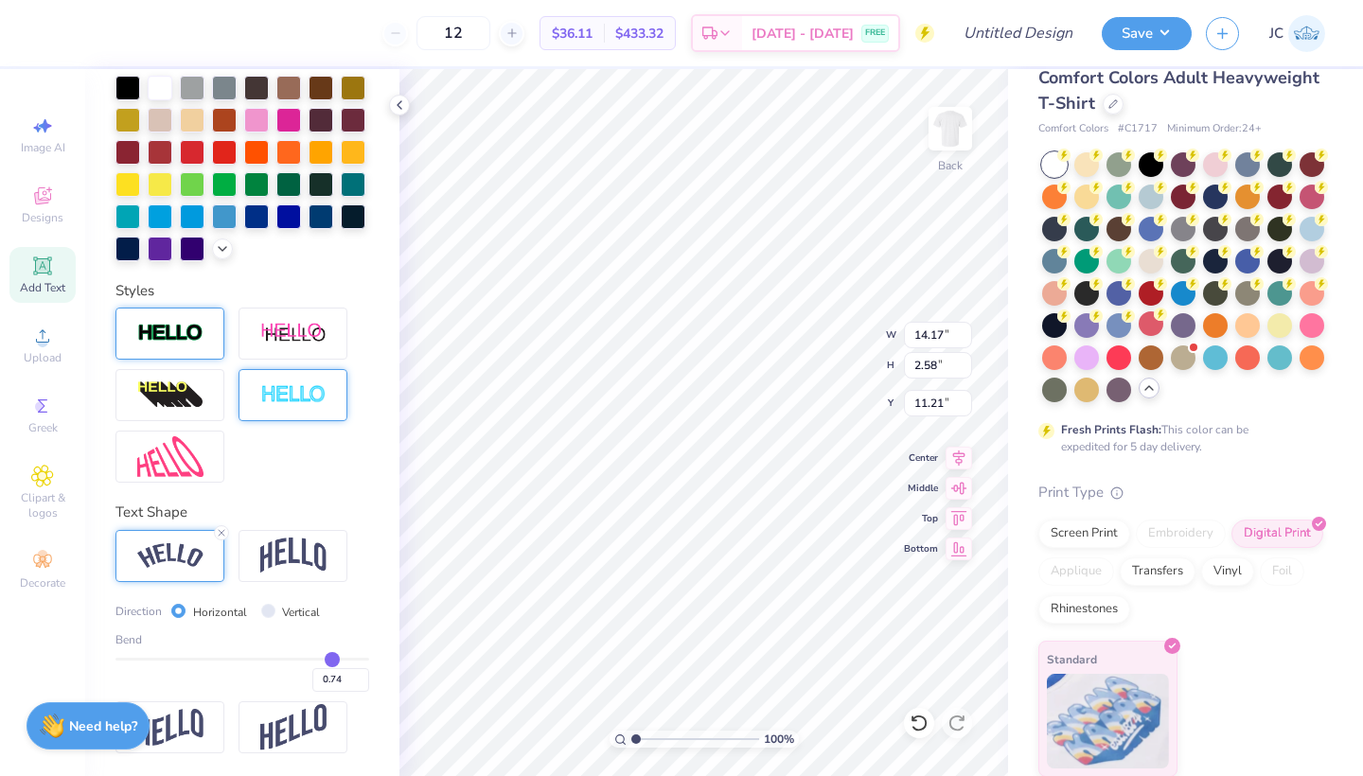
type input "0.8"
type input "0.80"
type input "0.82"
type input "0.84"
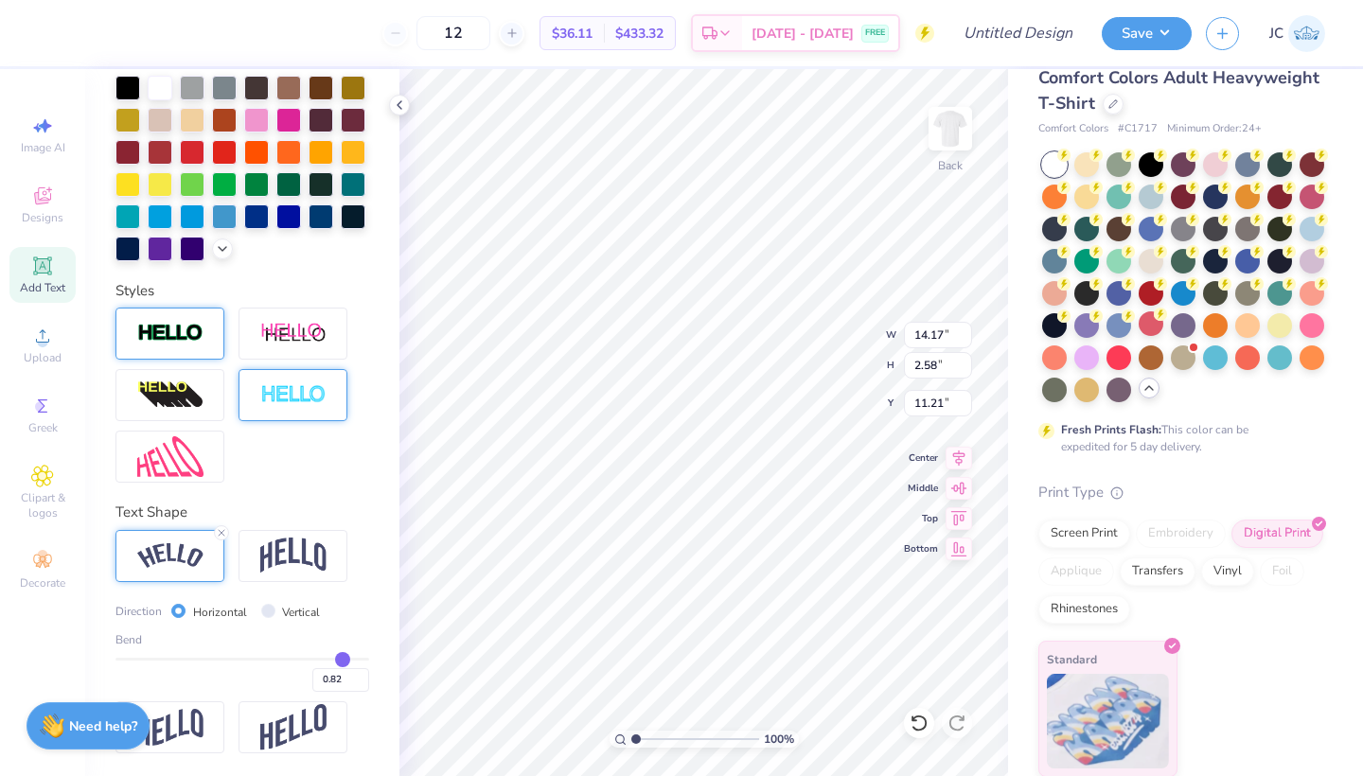
type input "0.84"
type input "0.89"
type input "0.94"
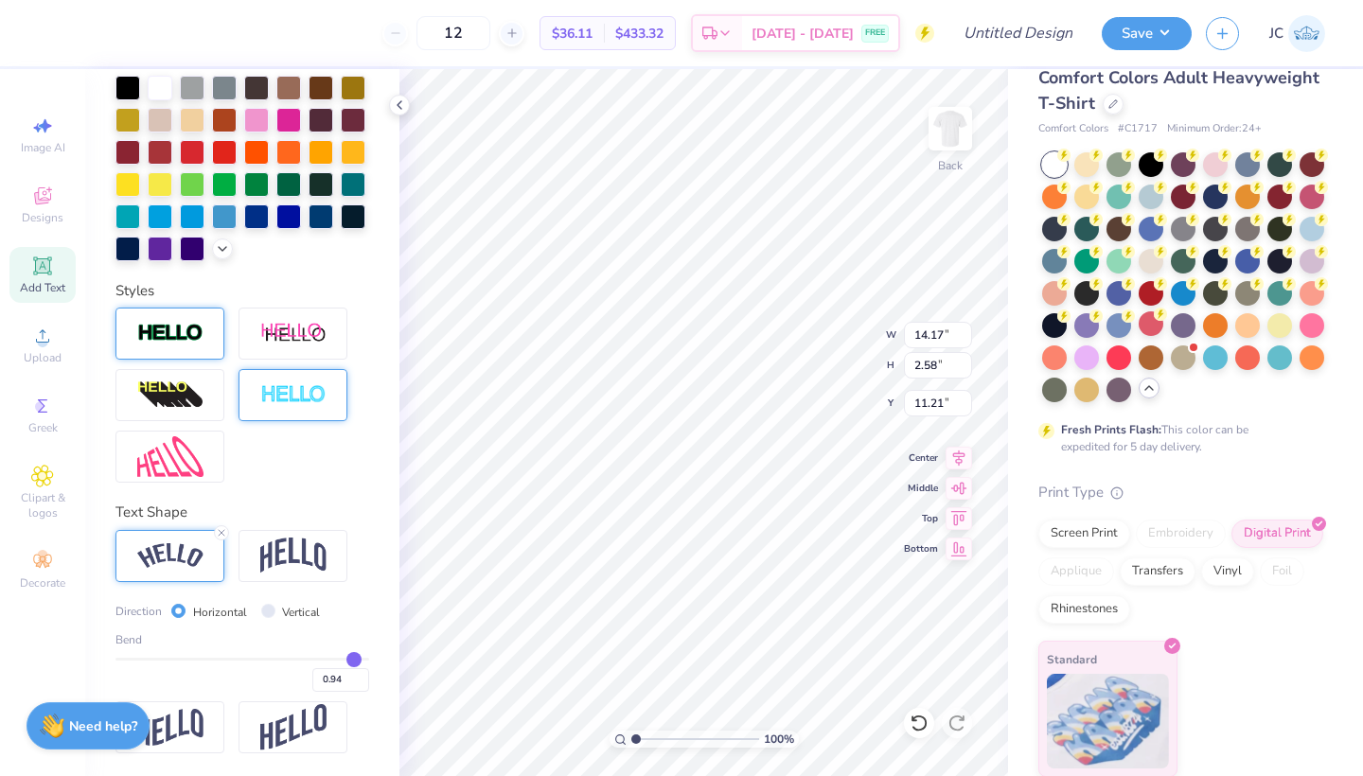
type input "0.98"
type input "1"
type input "1.00"
drag, startPoint x: 305, startPoint y: 659, endPoint x: 380, endPoint y: 660, distance: 74.8
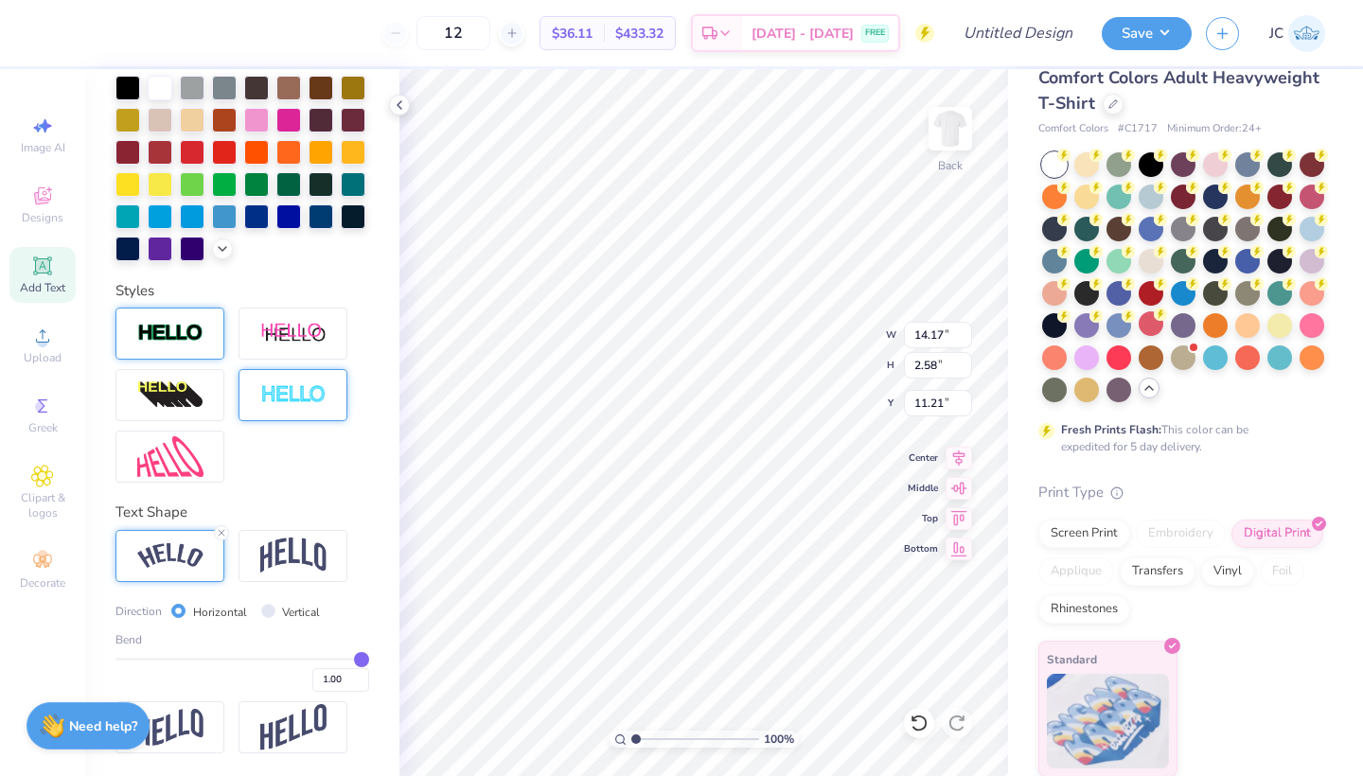
type input "1"
click at [380, 660] on div "Personalized Names Personalized Numbers Text Tool Add Font Font Airborne II Gre…" at bounding box center [242, 422] width 314 height 707
type input "7.09"
type input "8.96"
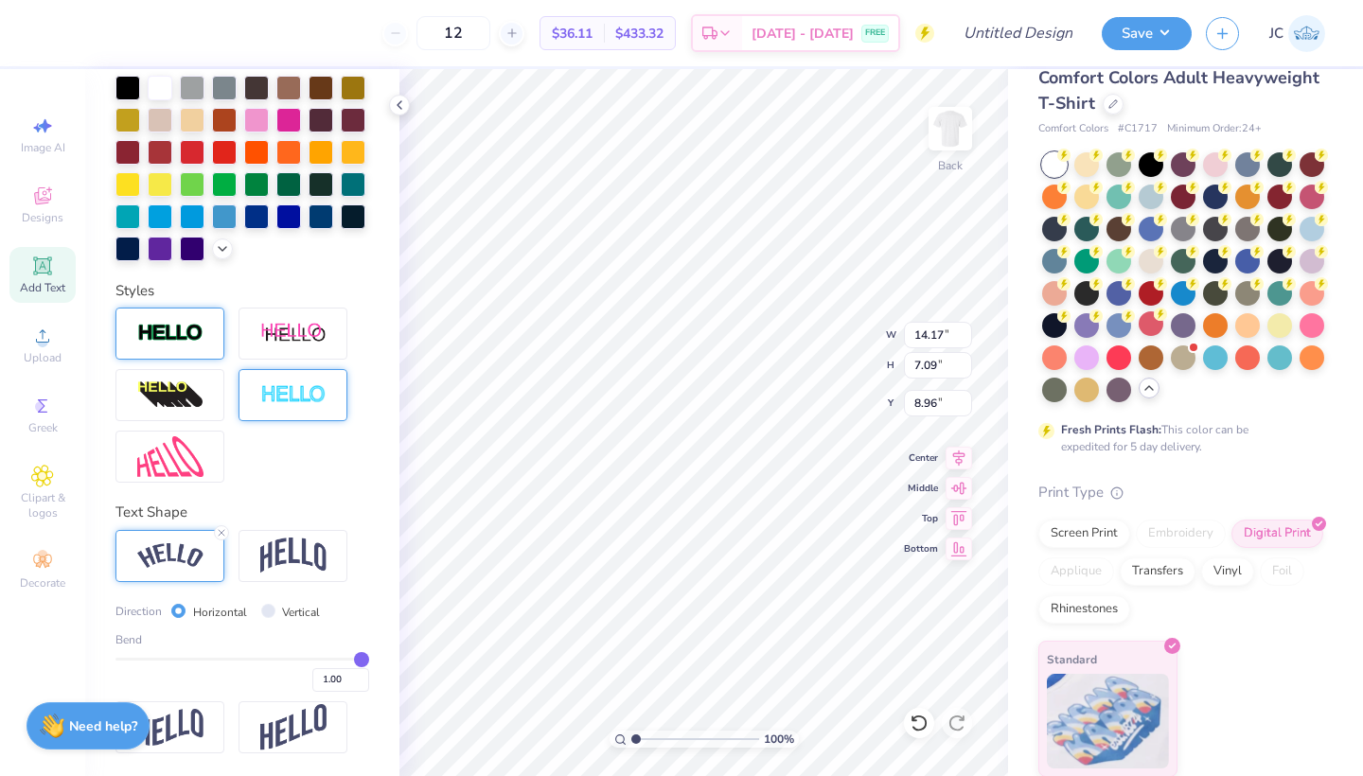
paste textarea "Brothers"
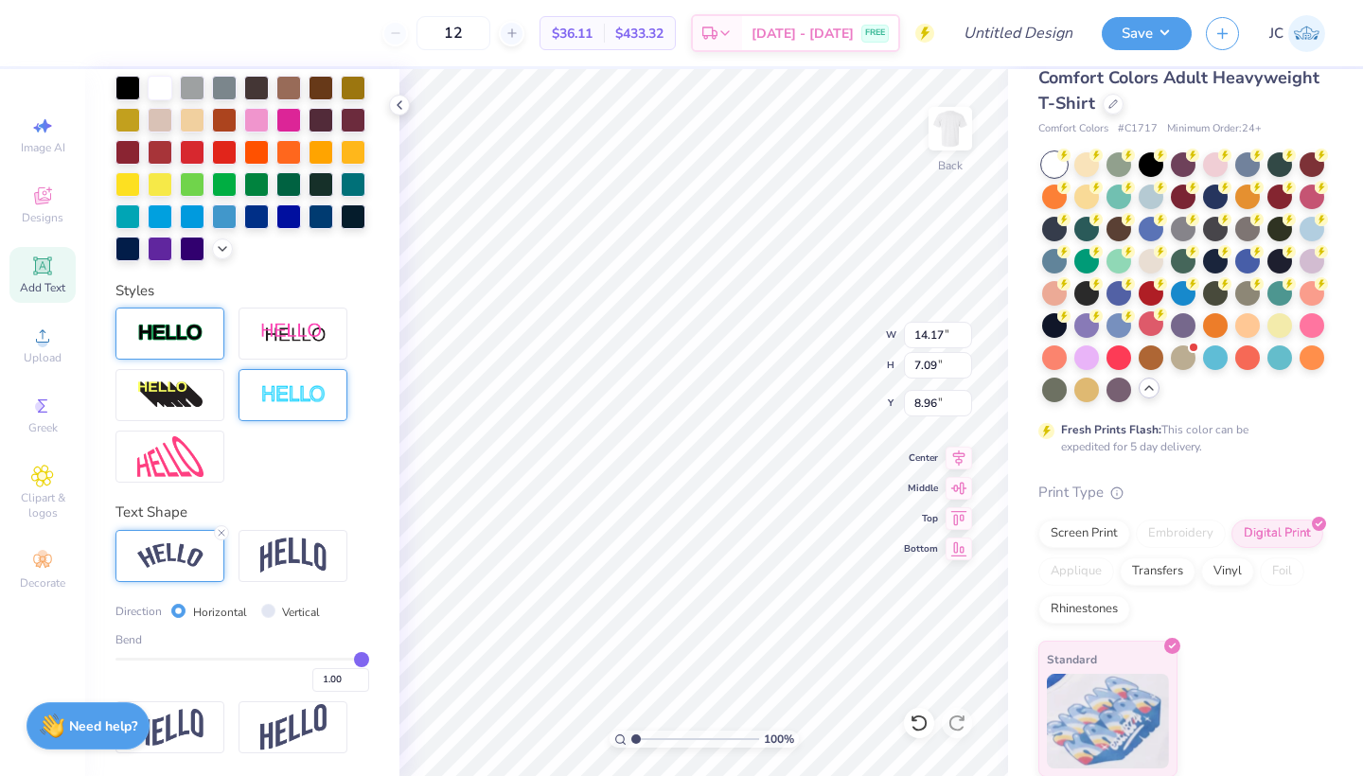
type textarea "Brothers Brothers Brothers Brothers Brothers Brothers Brothers"
click at [264, 610] on input "Vertical" at bounding box center [268, 611] width 14 height 14
radio input "true"
click at [215, 610] on label "Horizontal" at bounding box center [220, 612] width 54 height 17
click at [186, 610] on input "Horizontal" at bounding box center [178, 611] width 14 height 14
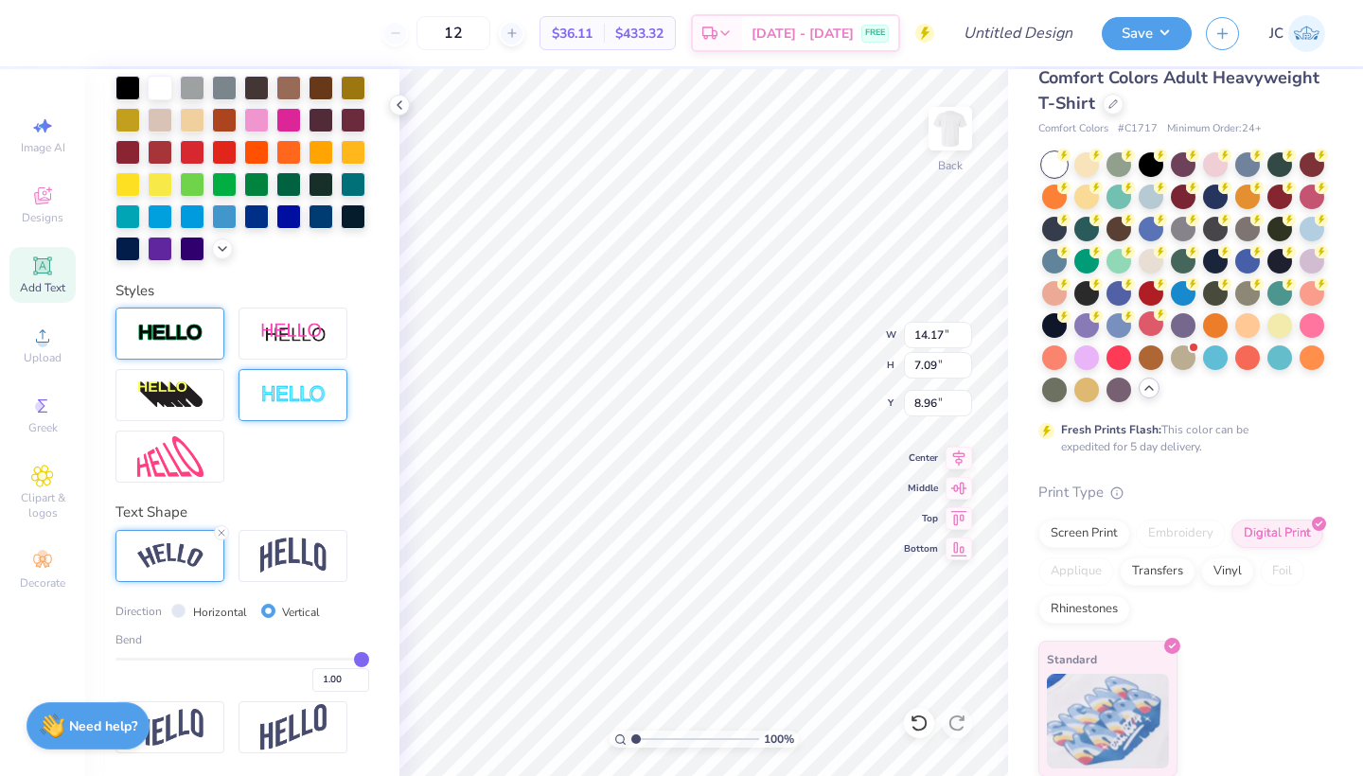
radio input "true"
click at [964, 367] on input "7.08" at bounding box center [938, 365] width 68 height 27
click at [964, 367] on input "7.07" at bounding box center [938, 365] width 68 height 27
click at [964, 367] on input "7.06" at bounding box center [938, 365] width 68 height 27
click at [964, 367] on input "7.05" at bounding box center [938, 365] width 68 height 27
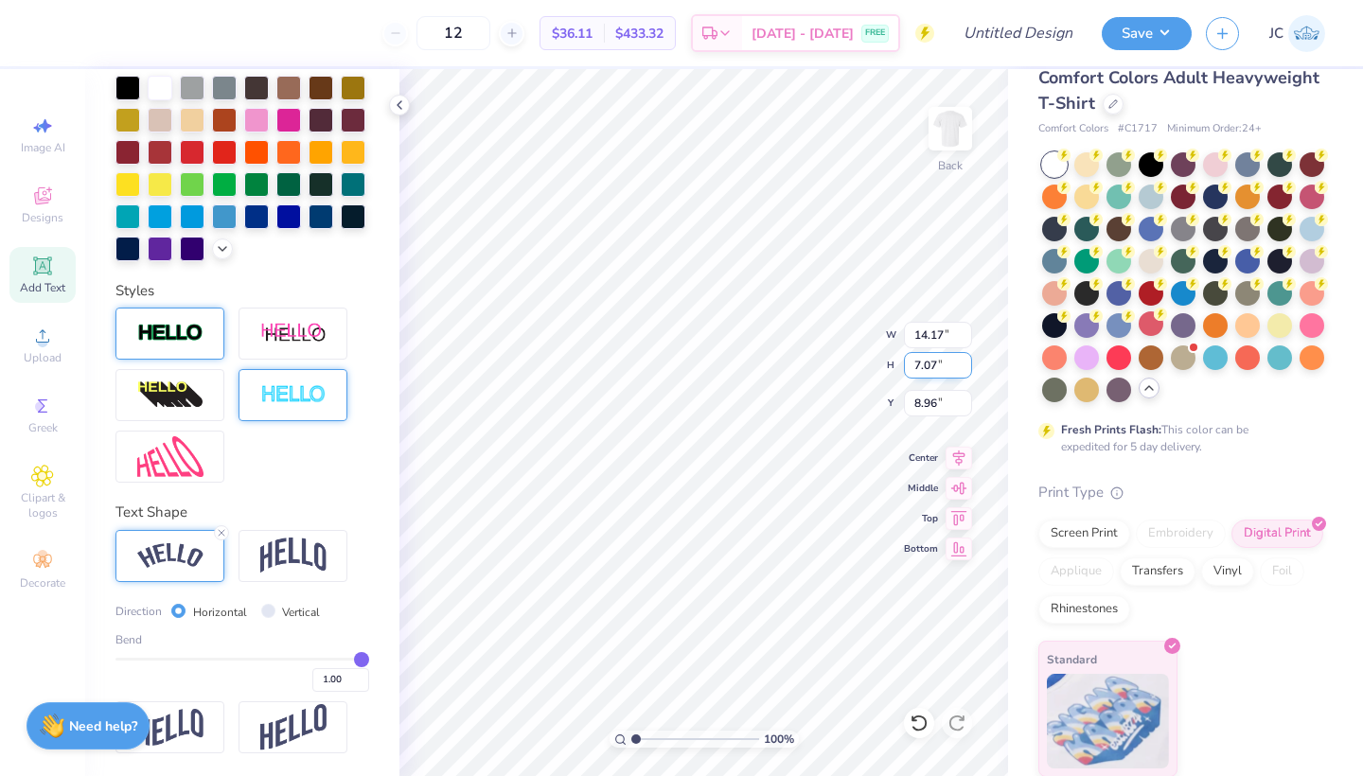
click at [964, 367] on input "7.07" at bounding box center [938, 365] width 68 height 27
type input "7.06"
click at [964, 367] on input "7.06" at bounding box center [938, 365] width 68 height 27
type input "14.12"
type input "8.97"
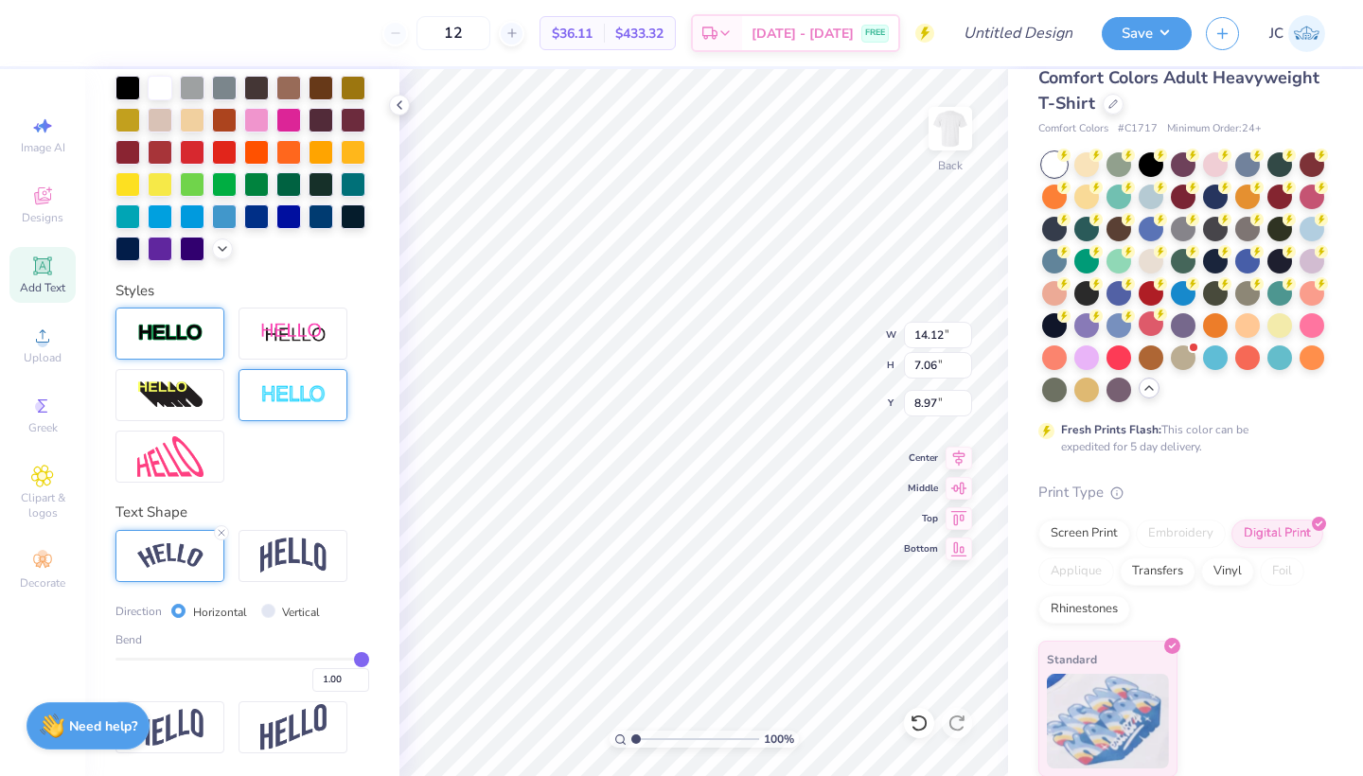
type input "3.00"
type input "12.94"
type input "6.47"
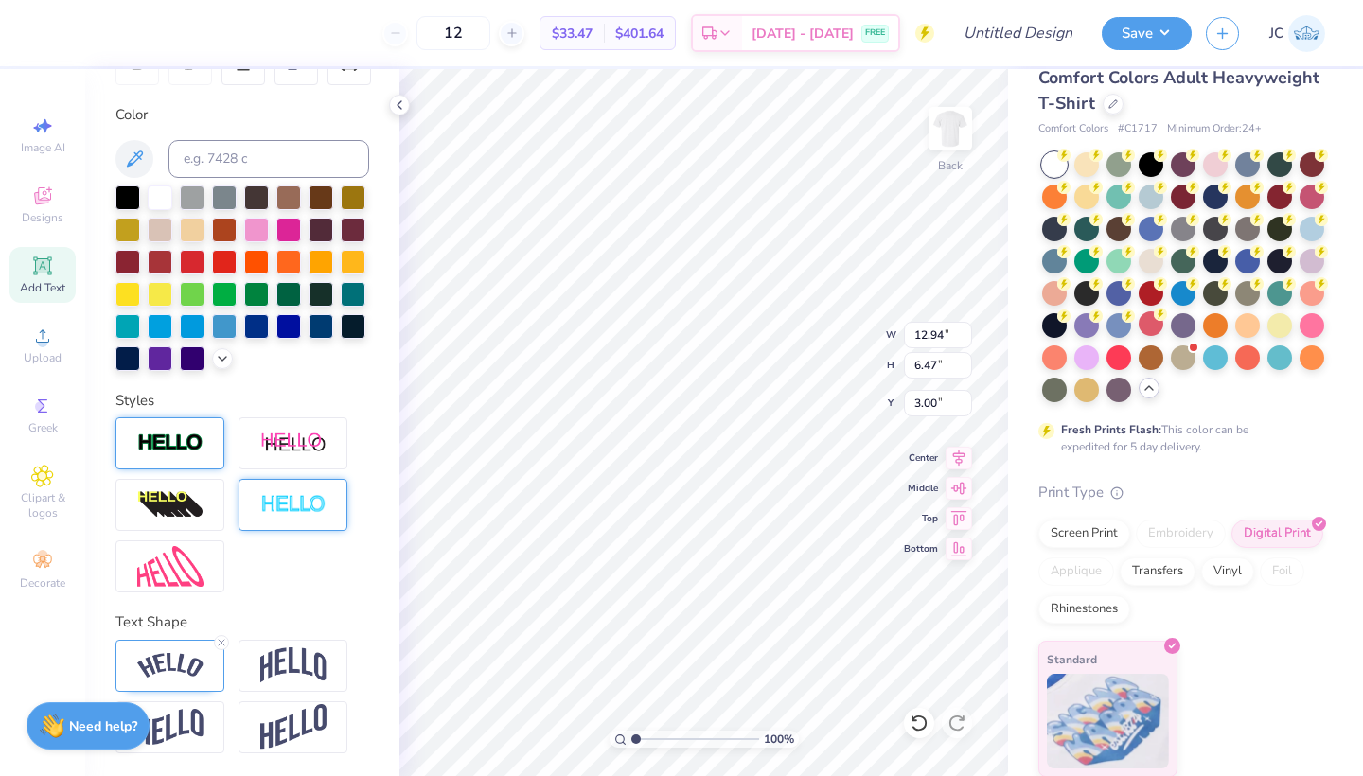
type textarea "Brothers Brothers Brothers Brothers BBrothersrothers Brothers Brothers"
type input "7.15"
type input "9.47"
type input "12.89"
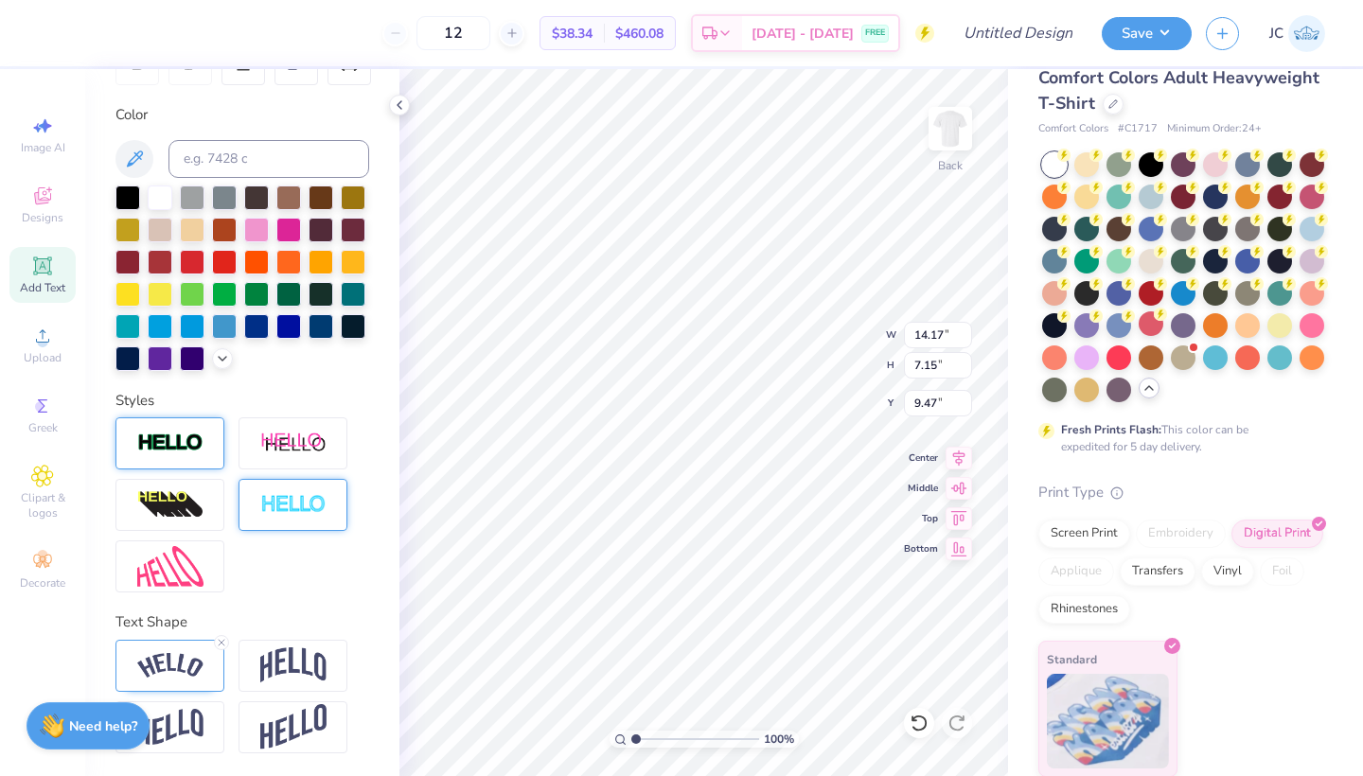
type input "6.50"
type input "9.71"
type input "1.45"
type input "12.89"
type input "6.50"
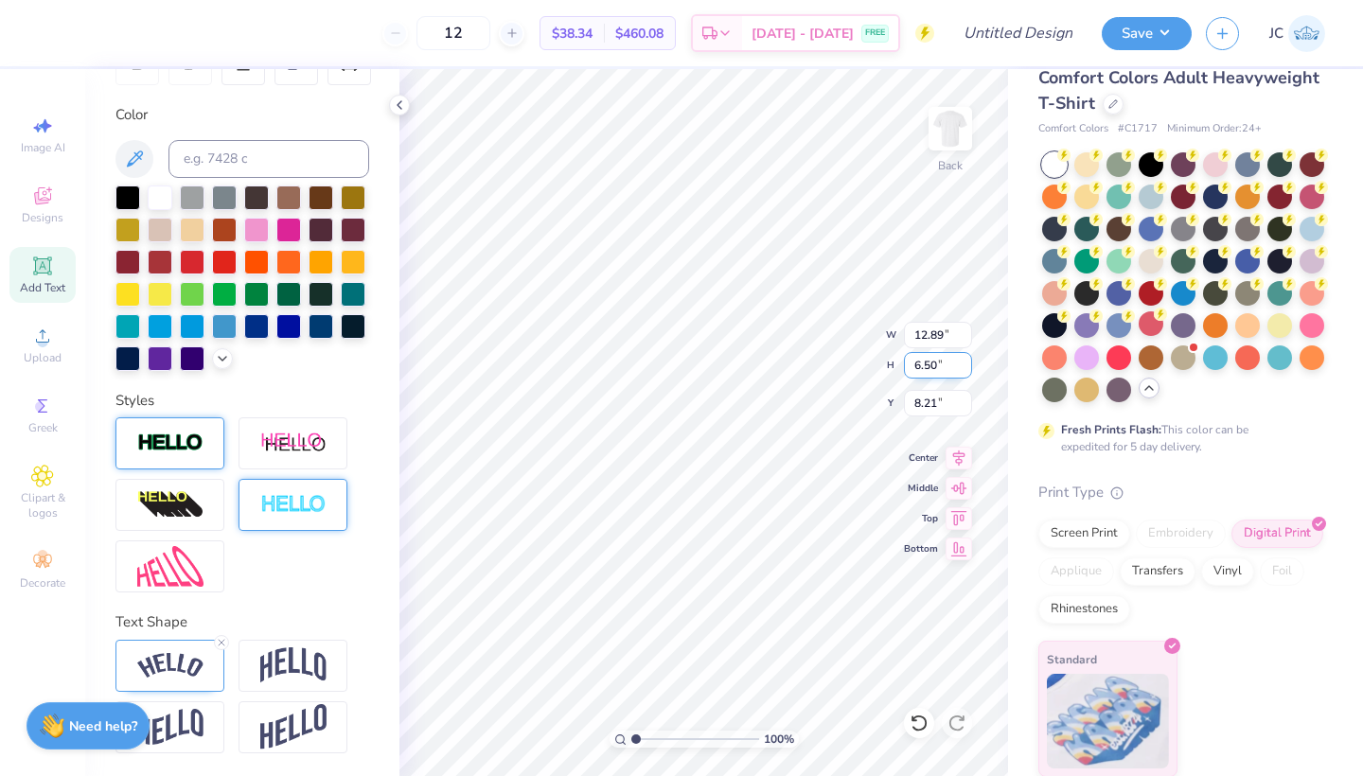
type input "7.92"
type input "12.94"
type input "6.47"
type input "1.45"
click at [952, 133] on img at bounding box center [951, 129] width 76 height 76
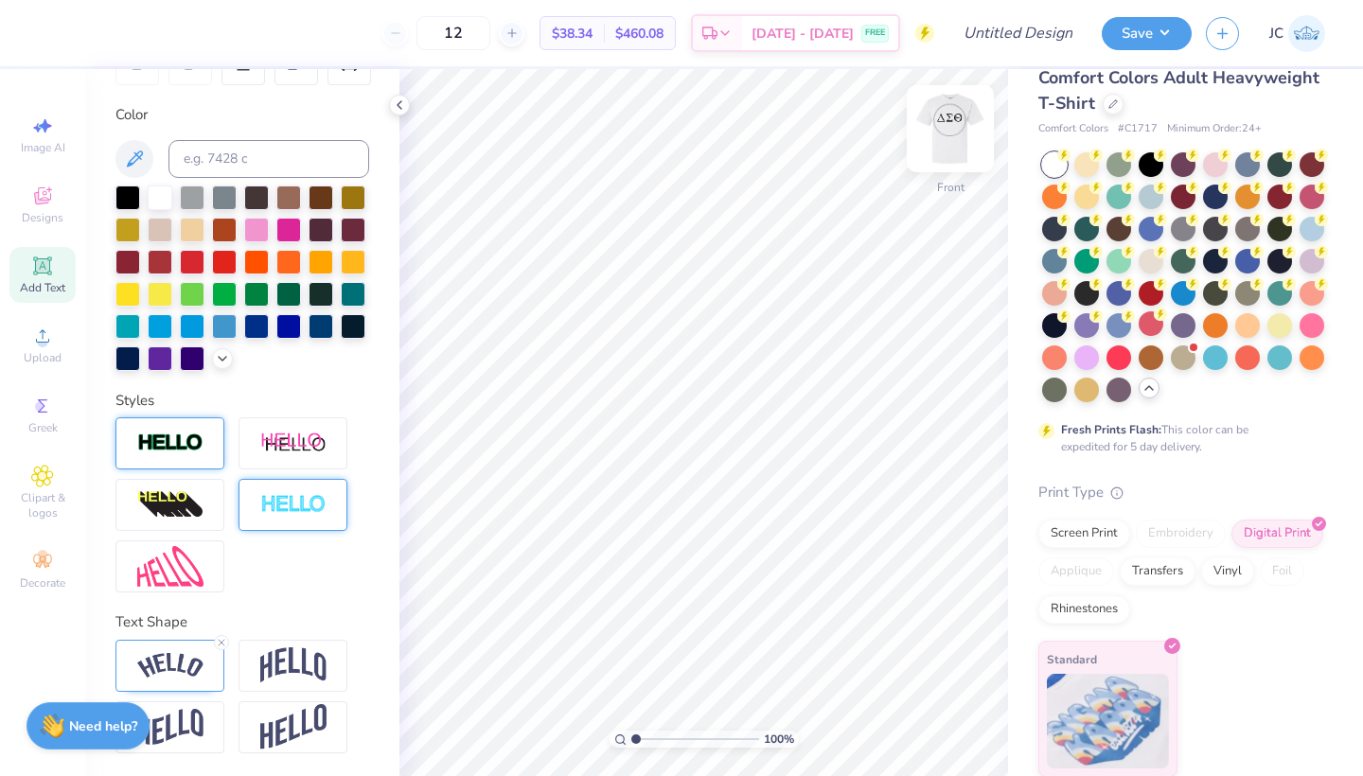
click at [949, 134] on img at bounding box center [951, 129] width 76 height 76
click at [220, 530] on div "Personalized Names Personalized Numbers Text Tool Add Font Font Airborne II Gre…" at bounding box center [242, 422] width 314 height 707
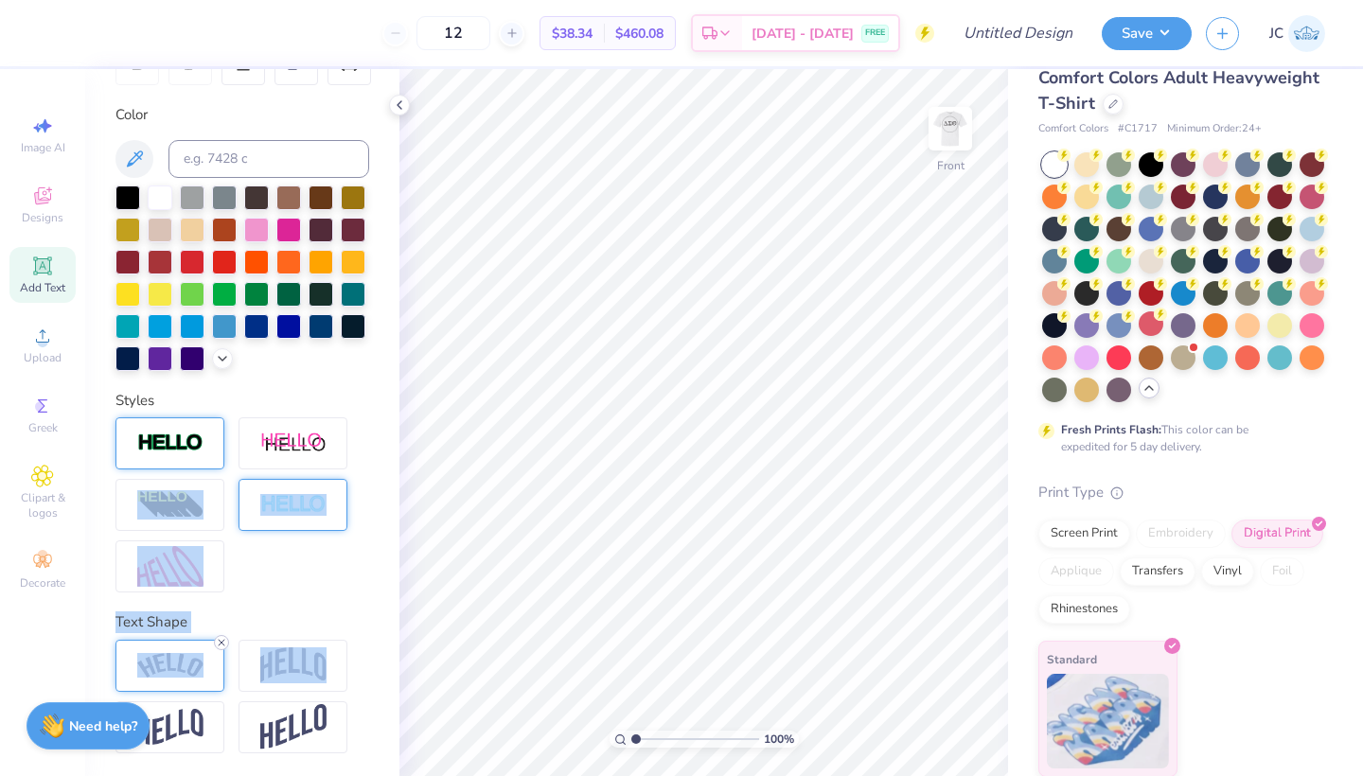
click at [219, 641] on icon at bounding box center [221, 642] width 11 height 11
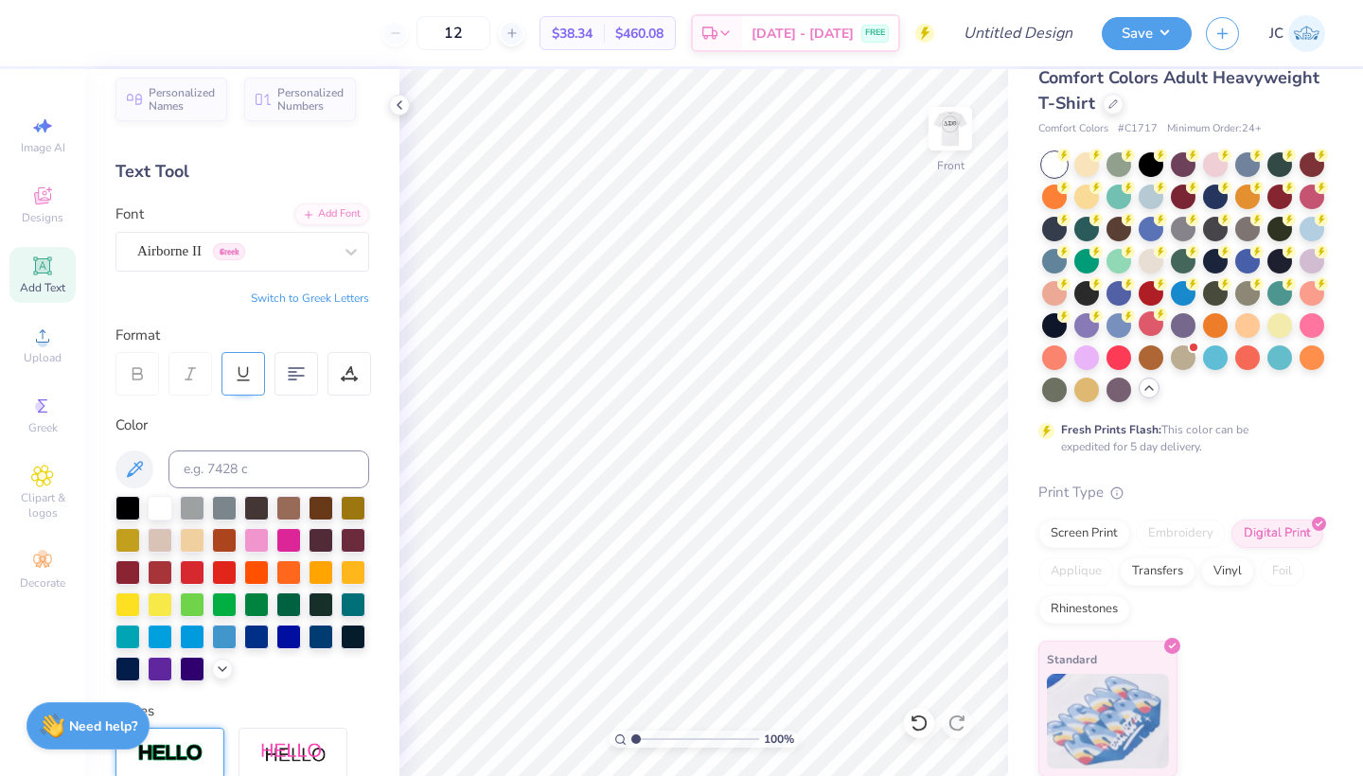
scroll to position [3, 0]
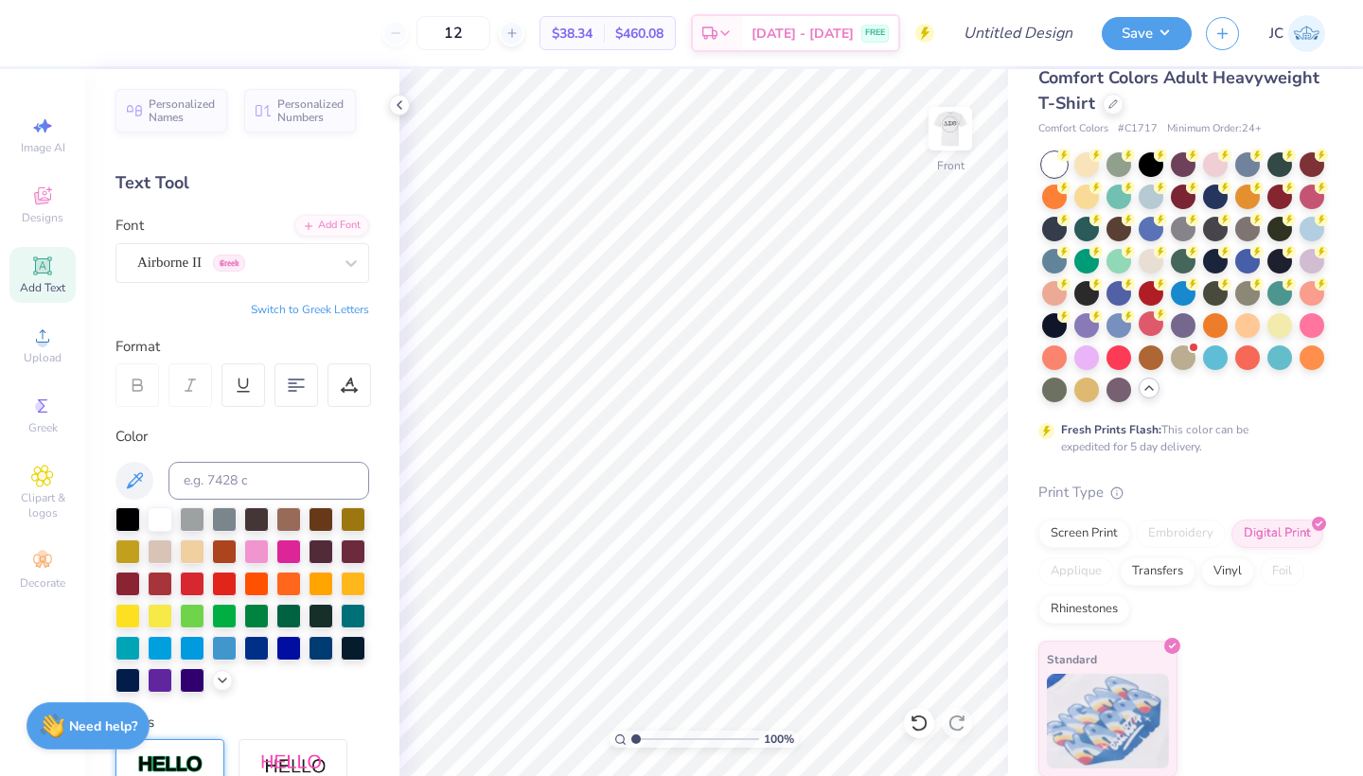
click at [53, 269] on icon at bounding box center [42, 266] width 23 height 23
type textarea "DST Charity Bash"
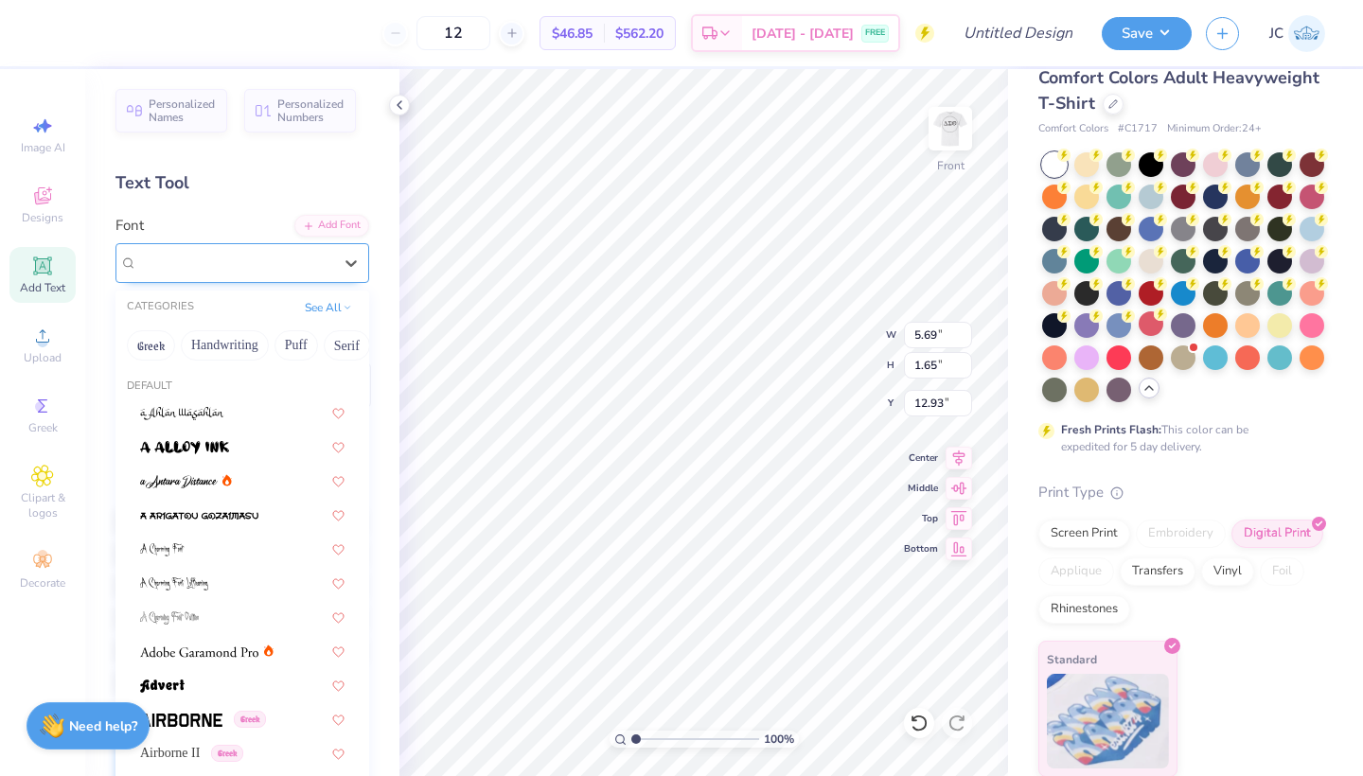
click at [218, 273] on div at bounding box center [234, 263] width 195 height 26
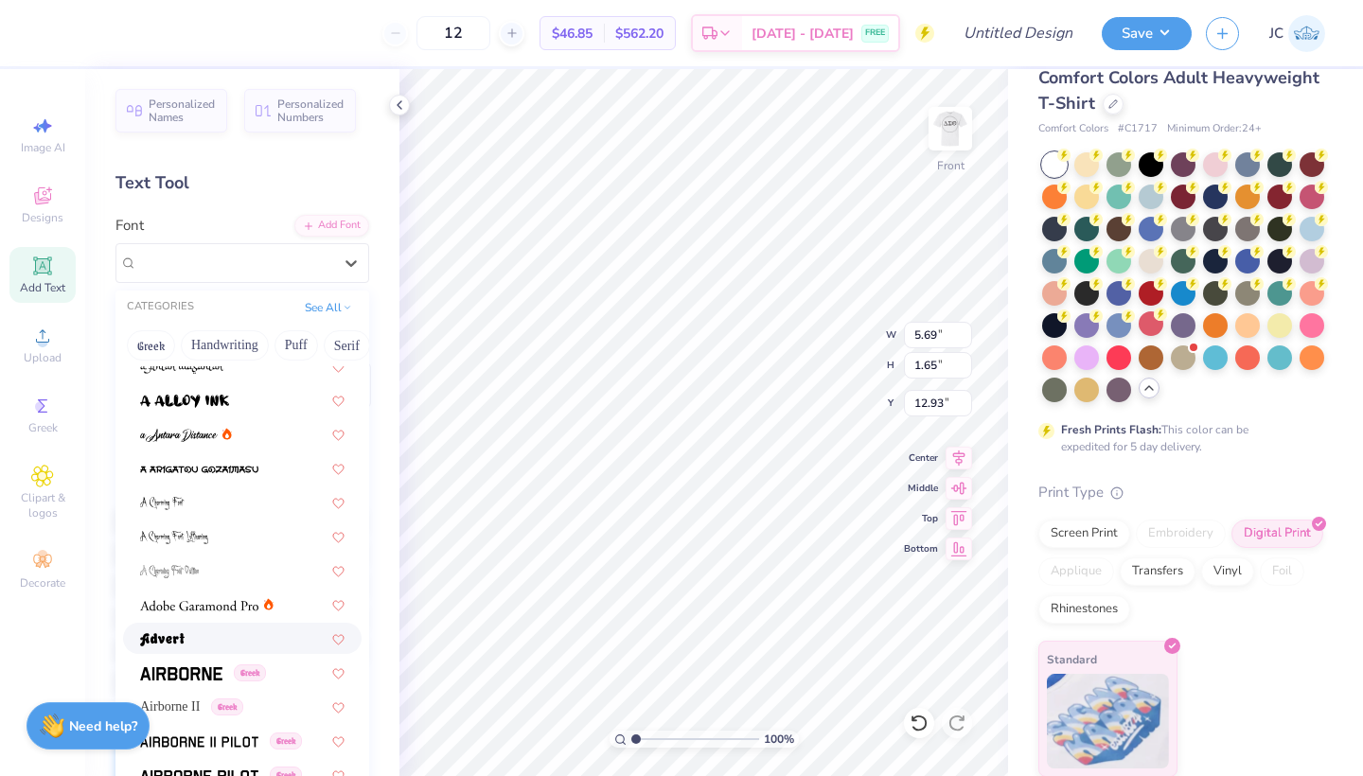
scroll to position [62, 0]
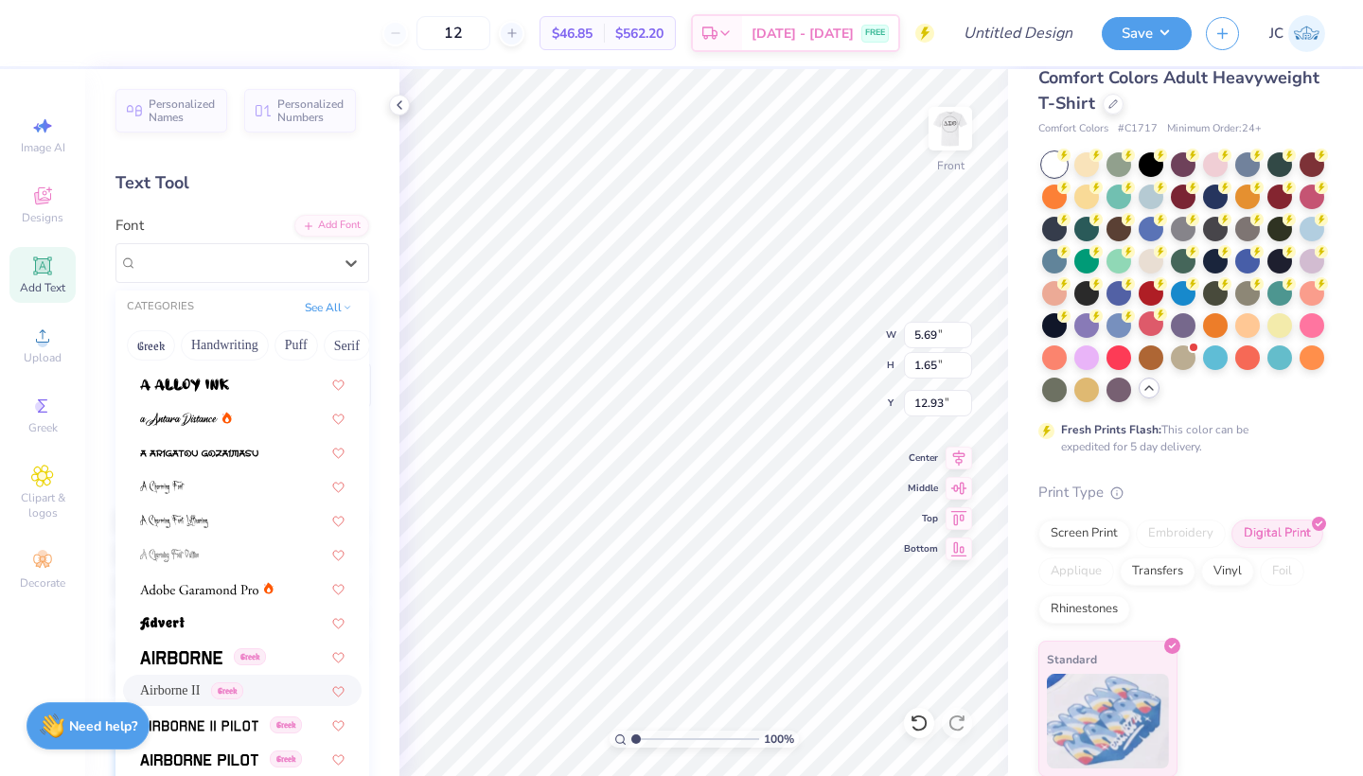
click at [193, 686] on span "Airborne II" at bounding box center [170, 691] width 60 height 20
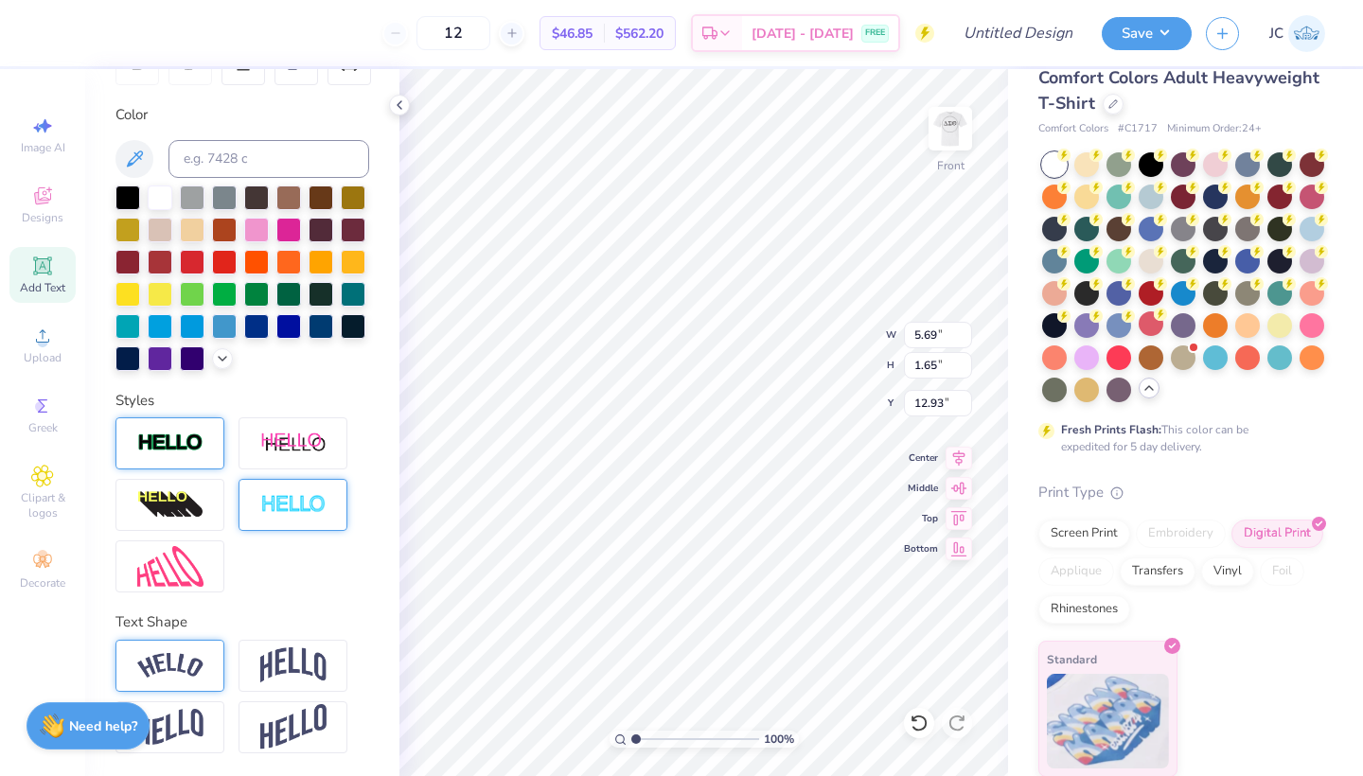
scroll to position [325, 0]
click at [119, 185] on div at bounding box center [128, 196] width 25 height 25
type input "14.46"
type input "1.19"
type input "7.28"
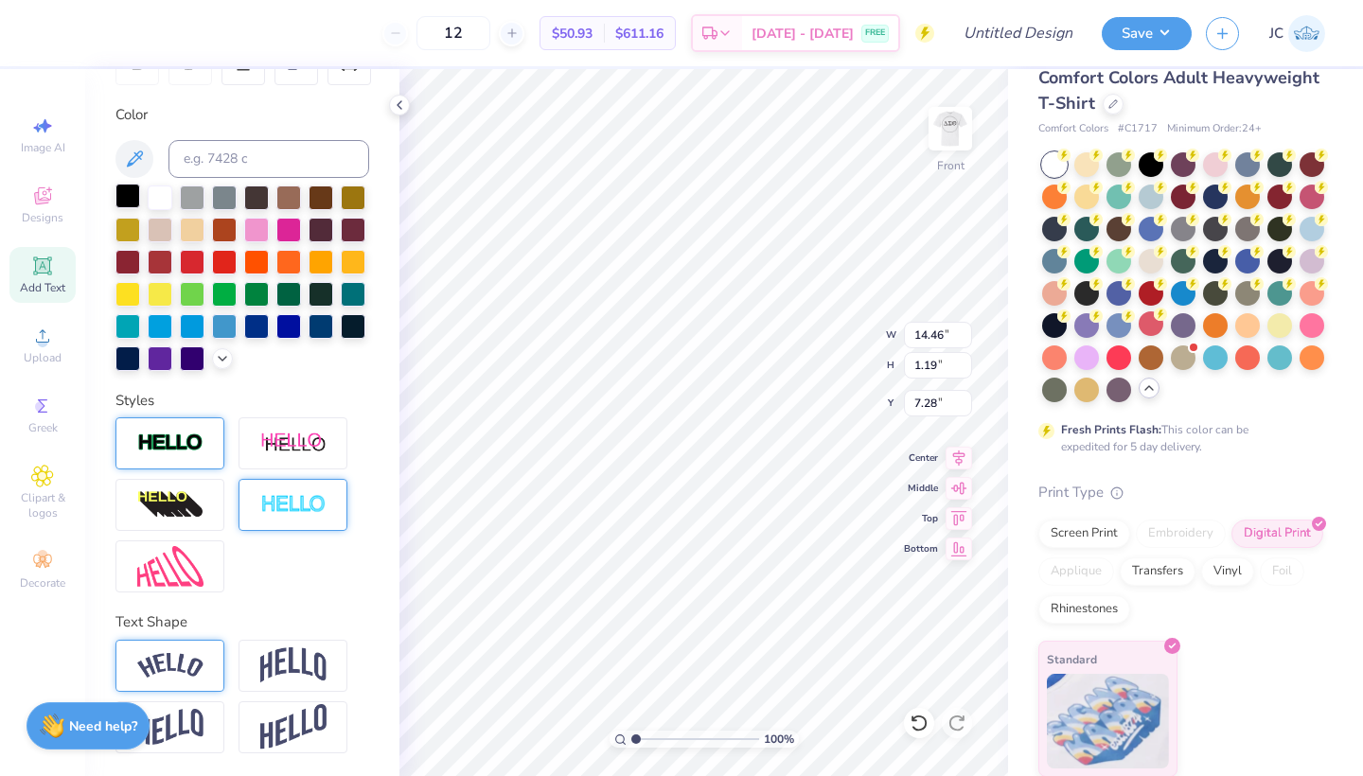
type textarea "DST Charity Bash"
click at [961, 456] on icon at bounding box center [959, 455] width 27 height 23
type input "10.89"
type input "3.15"
type input "6.30"
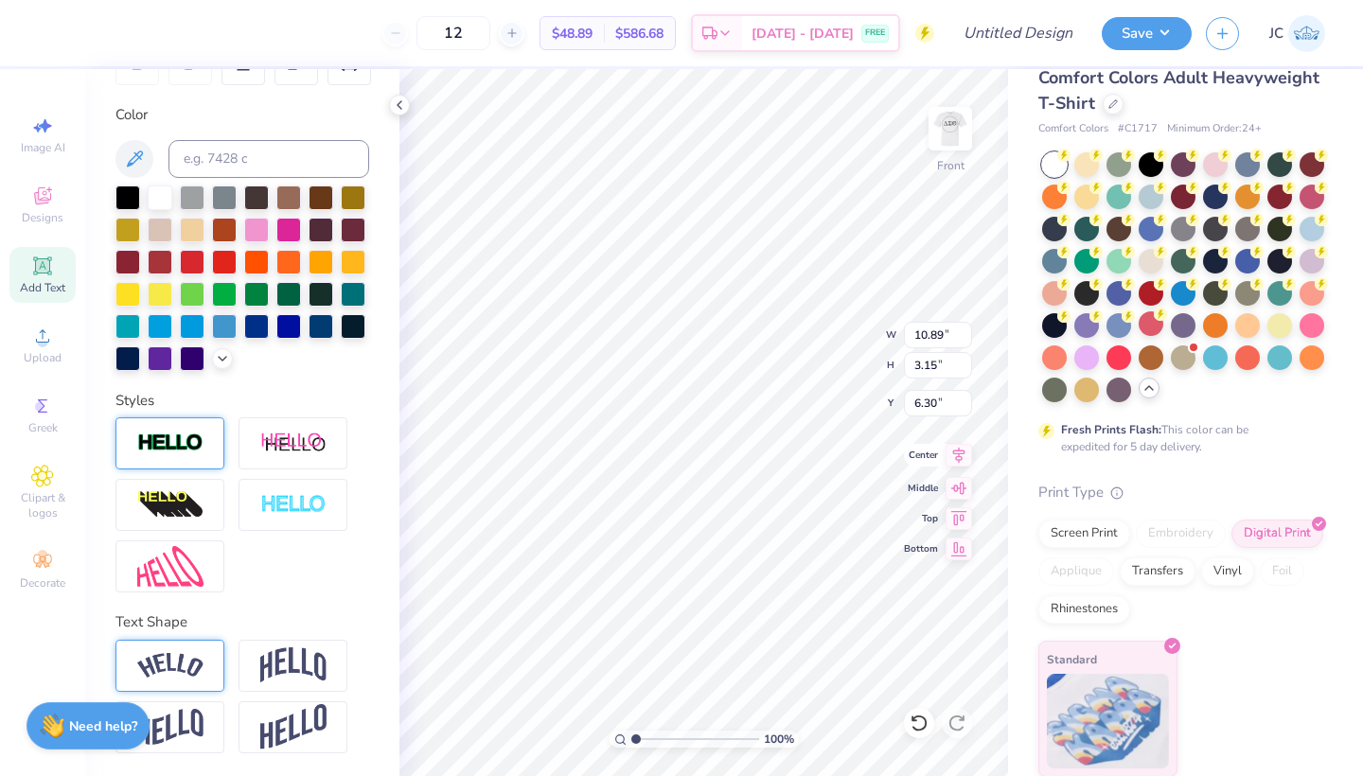
click at [959, 453] on icon at bounding box center [959, 455] width 27 height 23
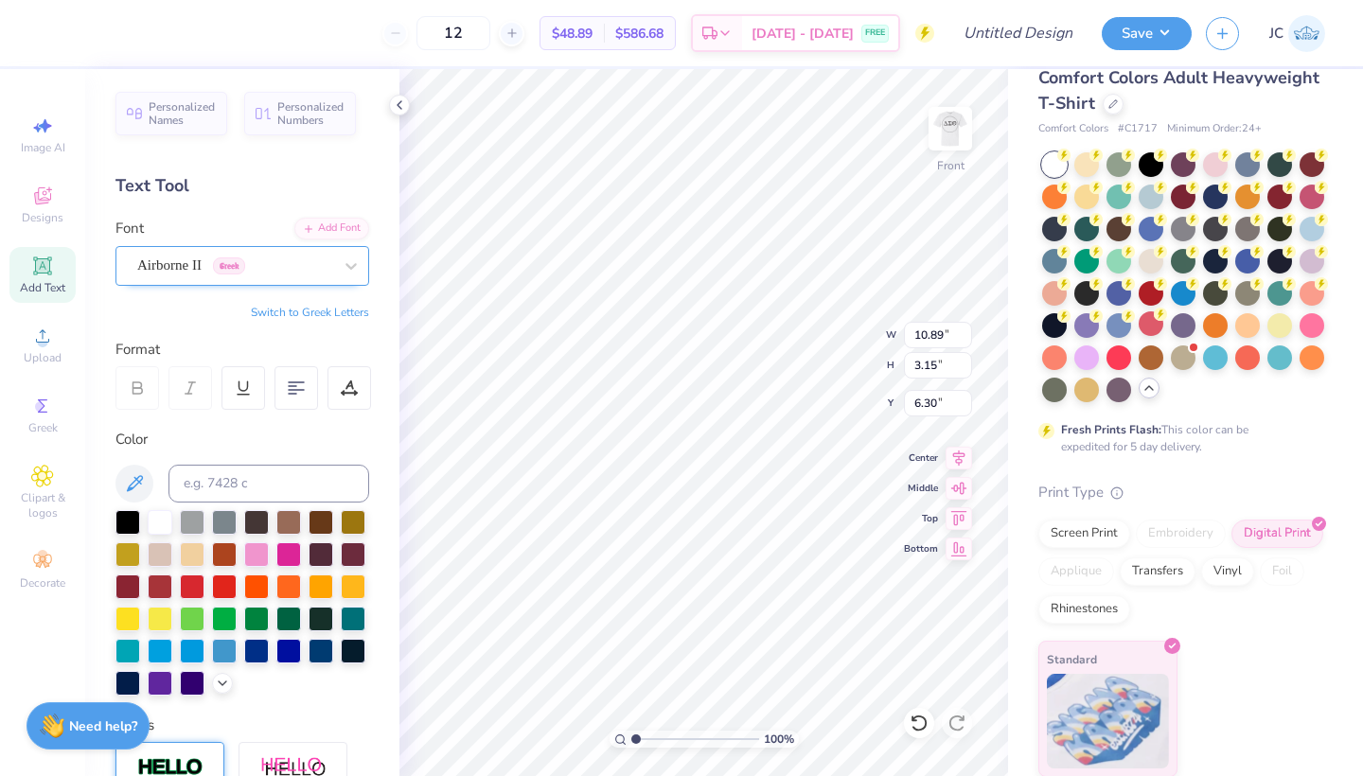
scroll to position [0, 0]
click at [291, 383] on icon at bounding box center [296, 388] width 17 height 17
click at [338, 337] on div "Personalized Names Personalized Numbers Text Tool Add Font Font Airborne II Gre…" at bounding box center [242, 422] width 314 height 707
click at [222, 311] on div "Switch to Greek Letters" at bounding box center [243, 312] width 254 height 15
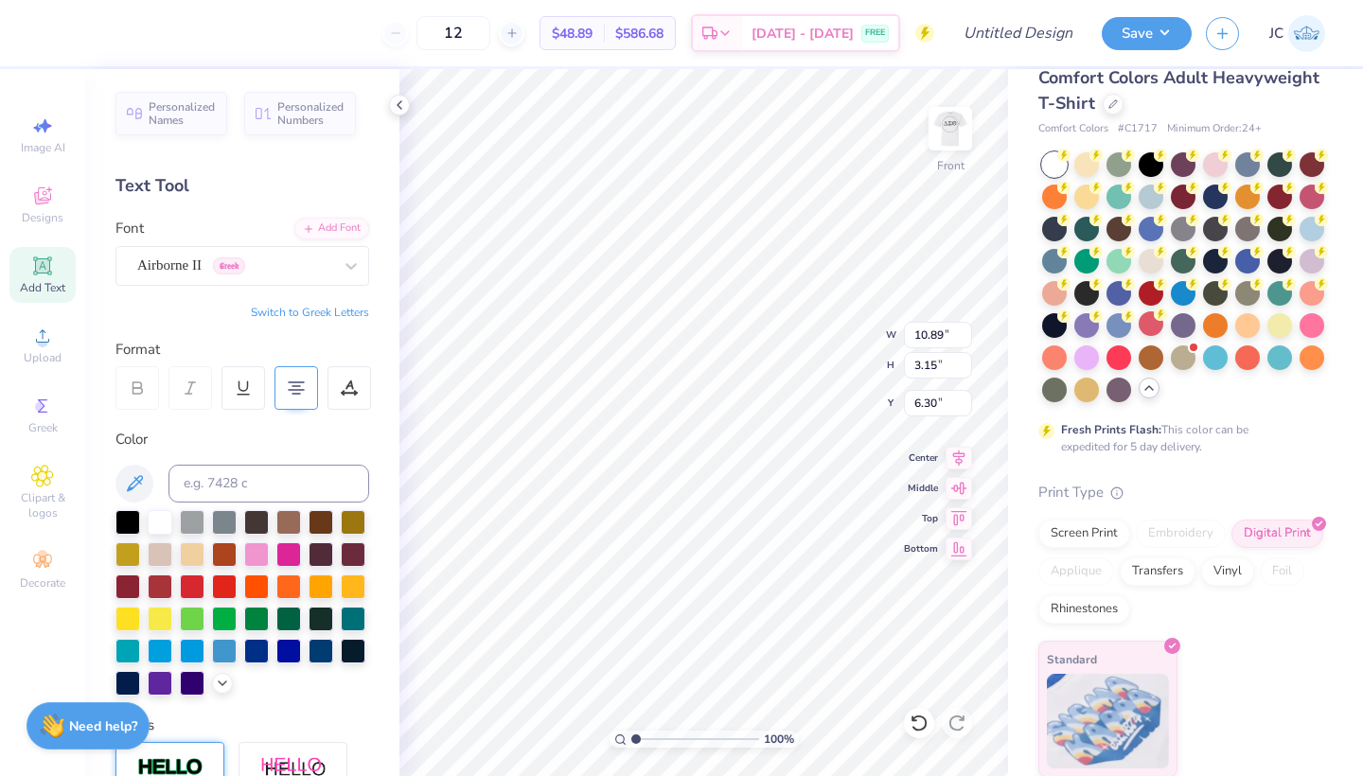
scroll to position [0, 3]
click at [44, 261] on icon at bounding box center [42, 265] width 14 height 14
type textarea "1"
type textarea "[DATE]"
click at [251, 263] on div "Super Dream" at bounding box center [234, 265] width 199 height 29
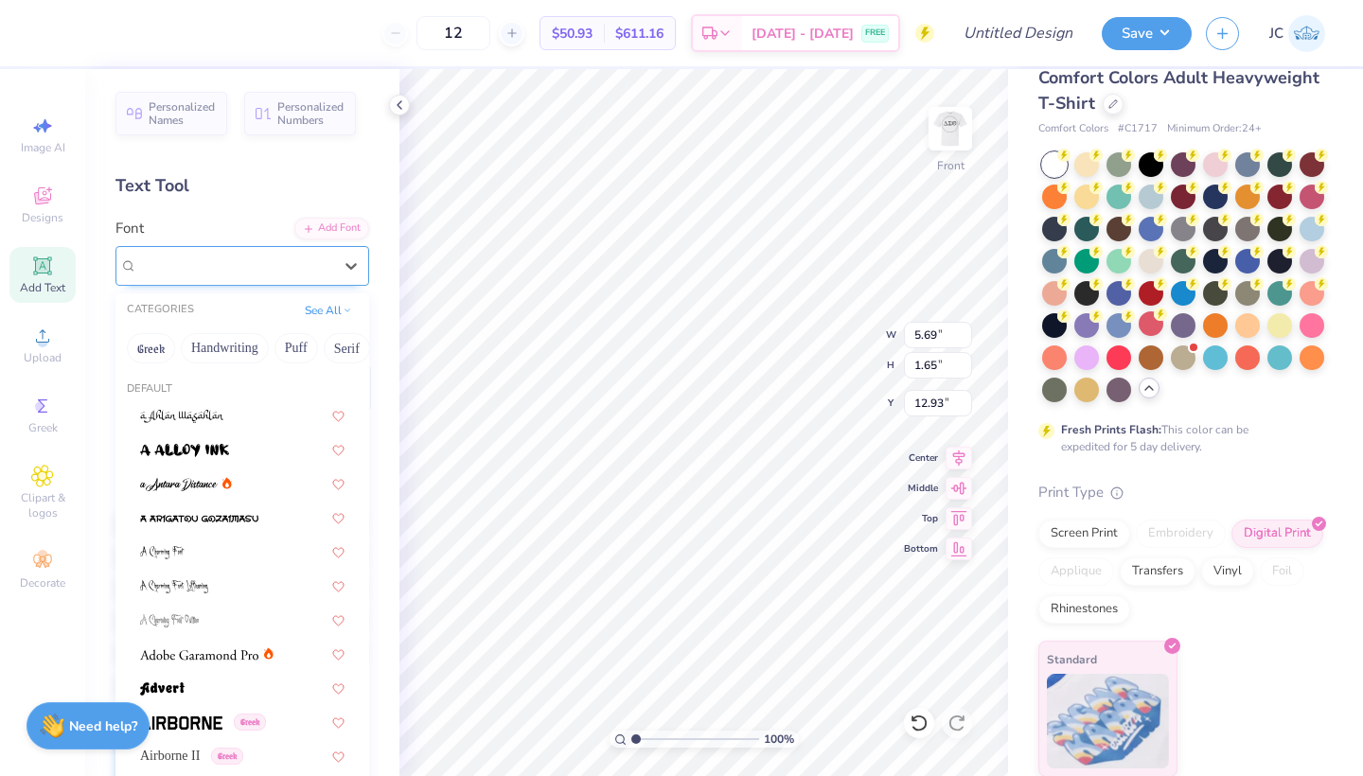
click at [291, 258] on div "Super Dream" at bounding box center [234, 265] width 199 height 29
click at [200, 756] on span "Airborne II" at bounding box center [170, 756] width 60 height 20
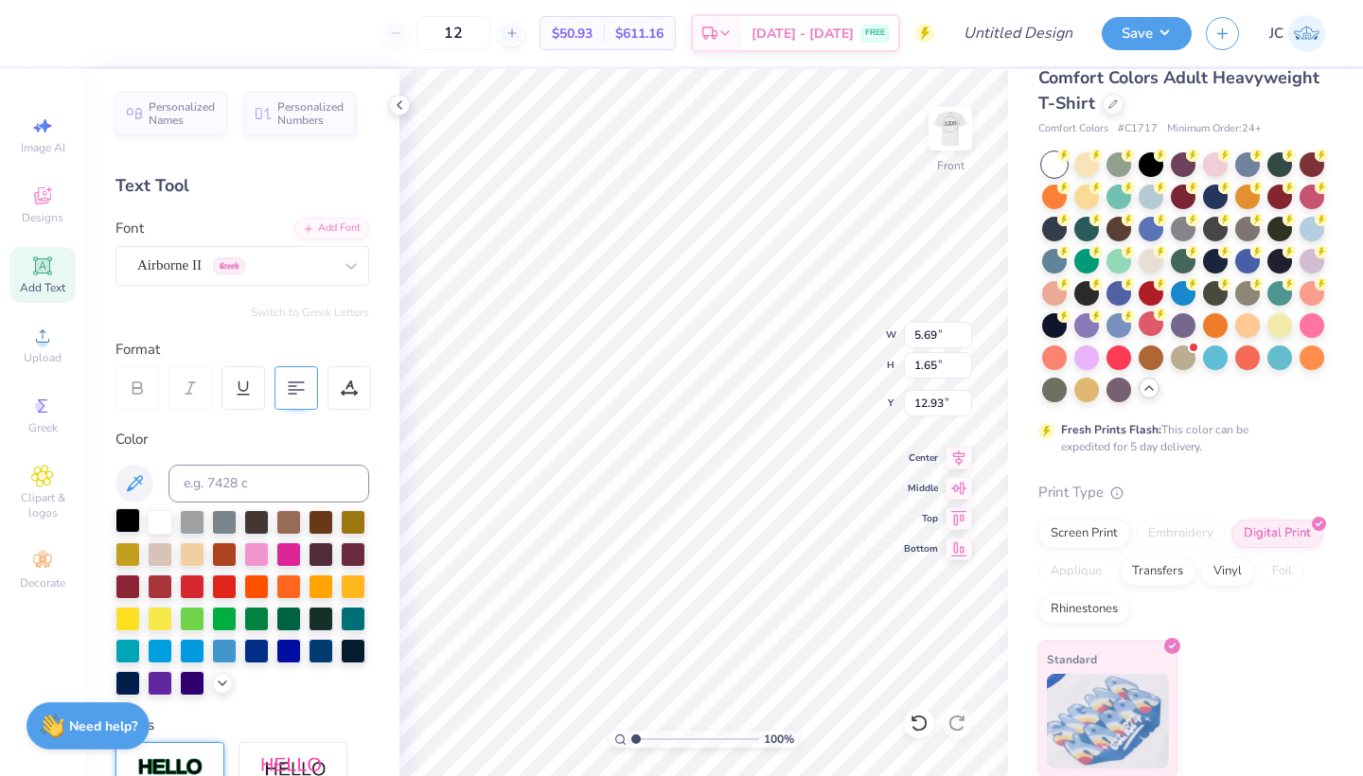
click at [129, 524] on div at bounding box center [128, 520] width 25 height 25
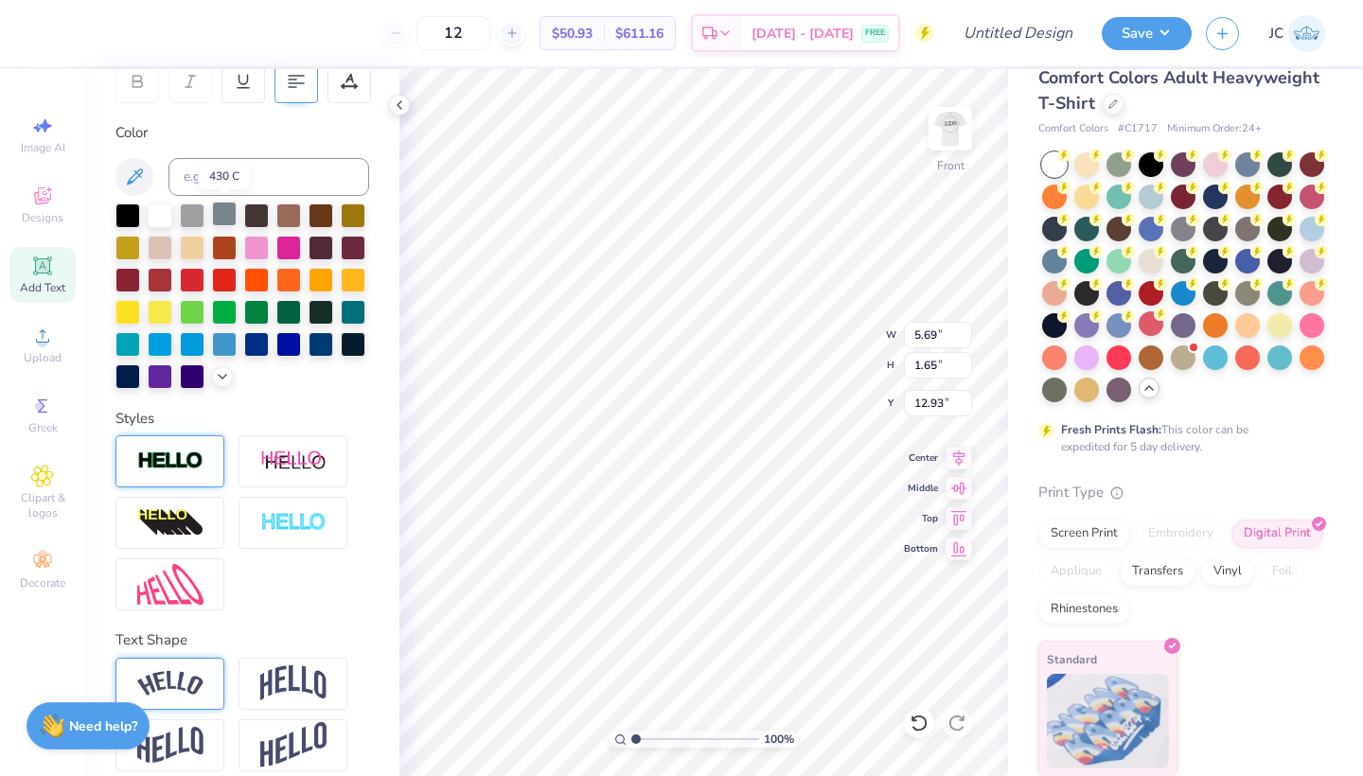
scroll to position [309, 0]
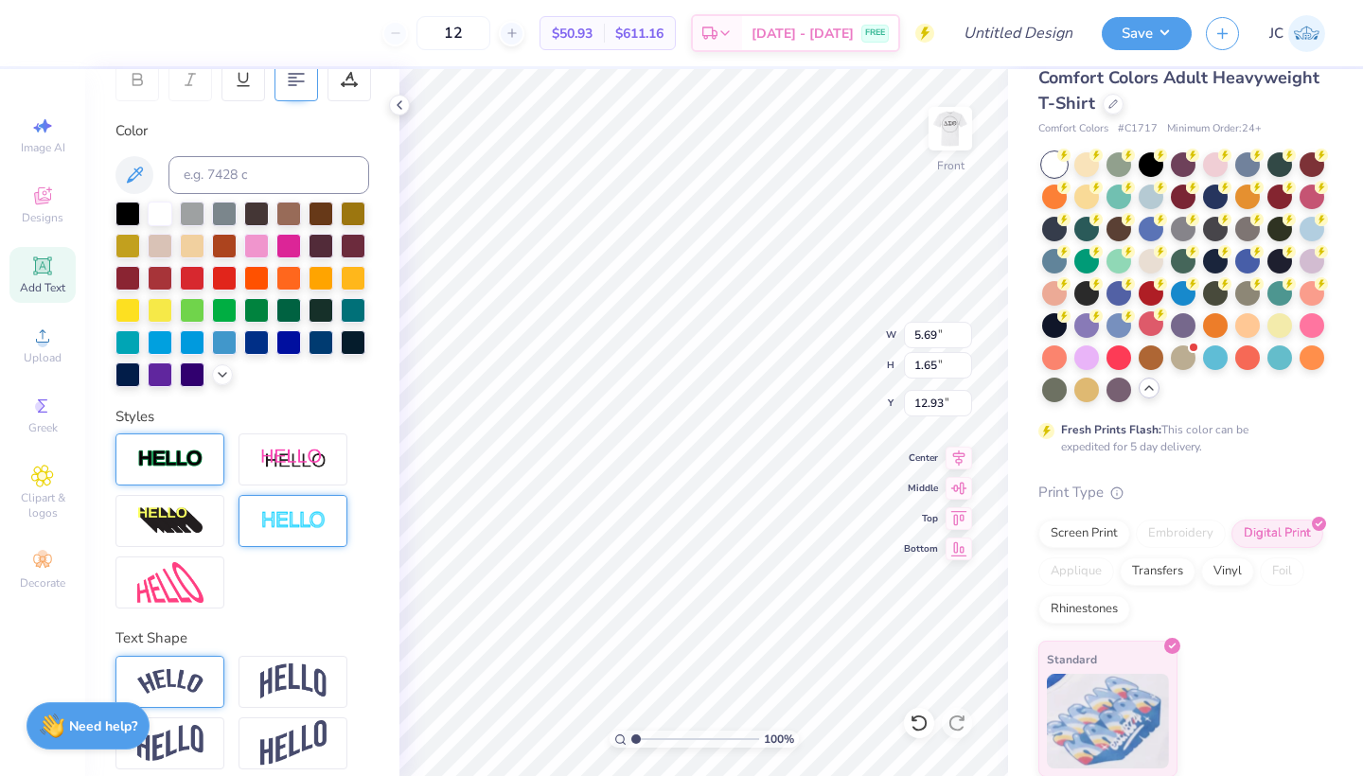
click at [305, 512] on img at bounding box center [293, 521] width 66 height 22
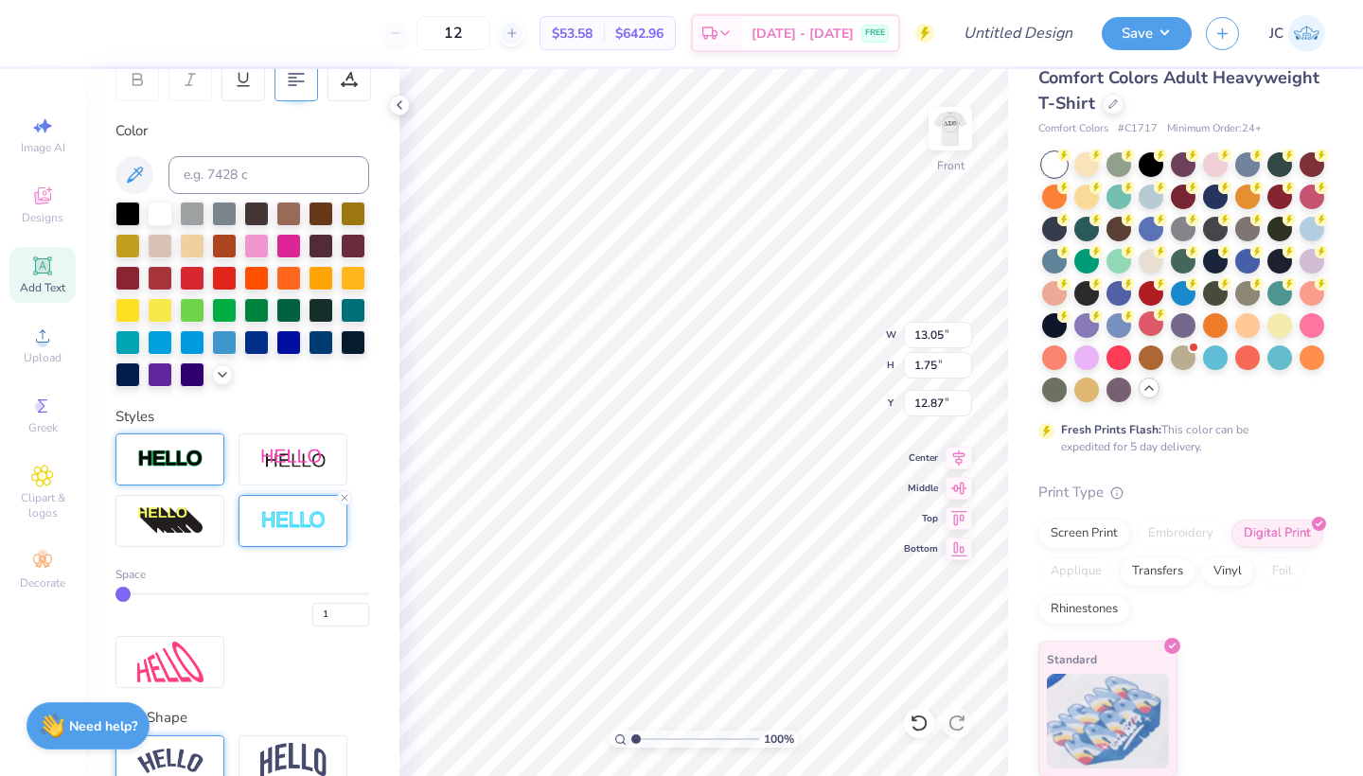
type input "7.39"
type input "0.99"
click at [664, 458] on li "Duplicate" at bounding box center [688, 457] width 149 height 37
type input "11.02"
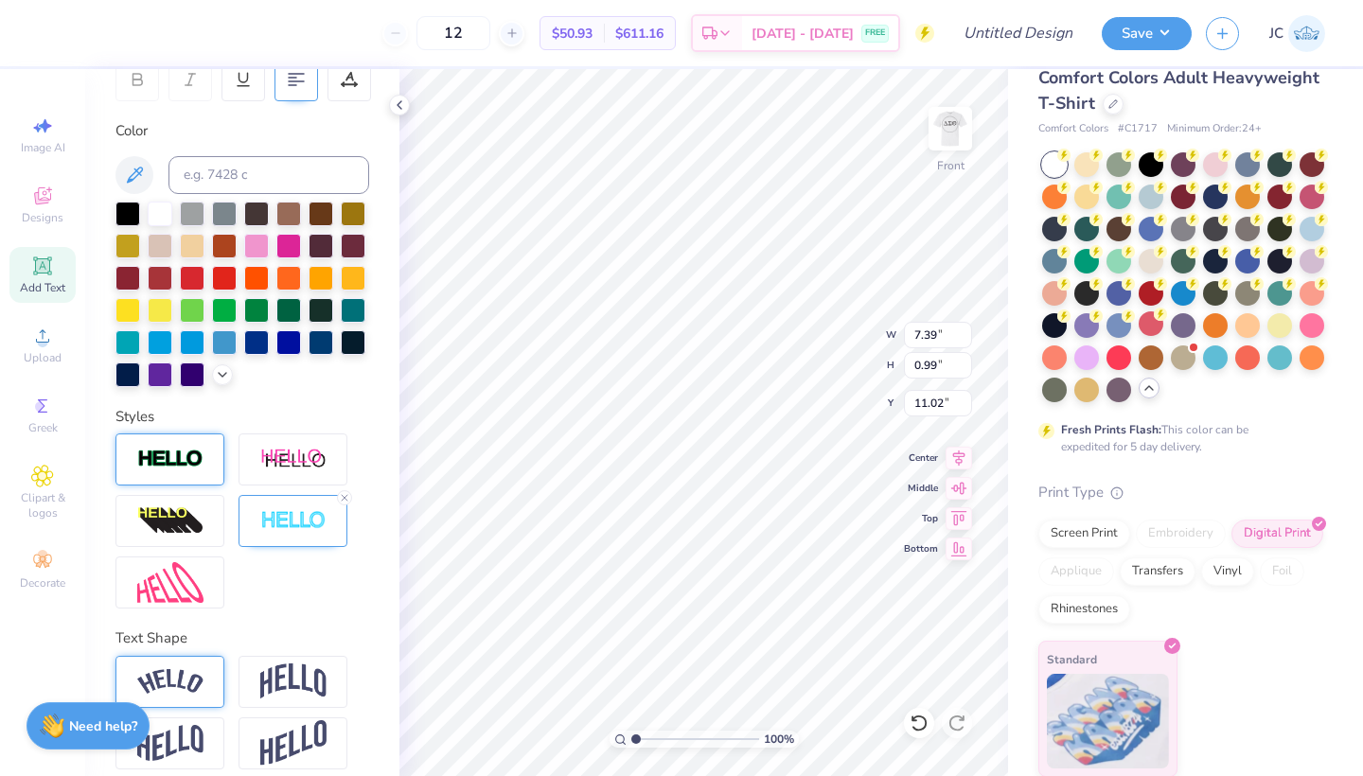
scroll to position [0, 0]
type textarea "[US_STATE]"
type input "6.44"
type input "10.11"
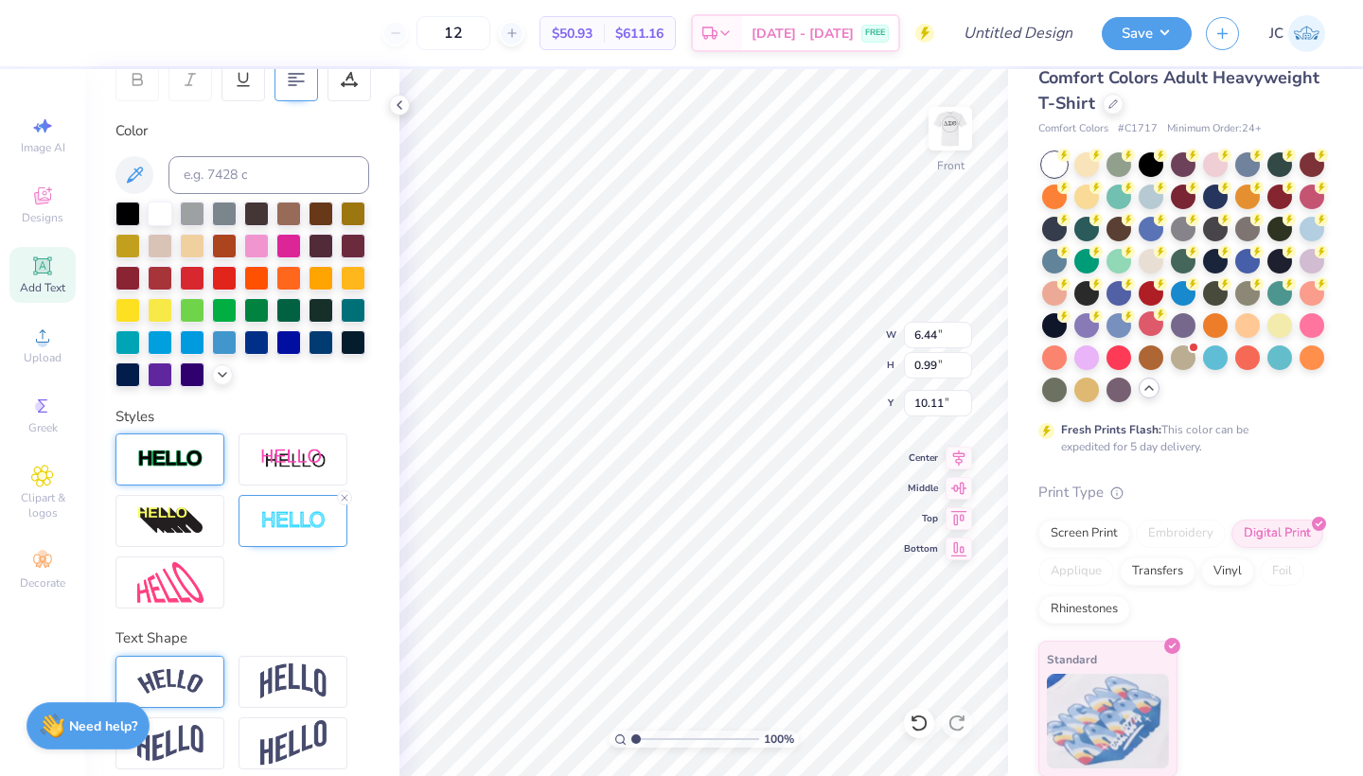
type input "7.39"
type input "11.51"
type input "4.42"
type input "0.59"
type input "11.75"
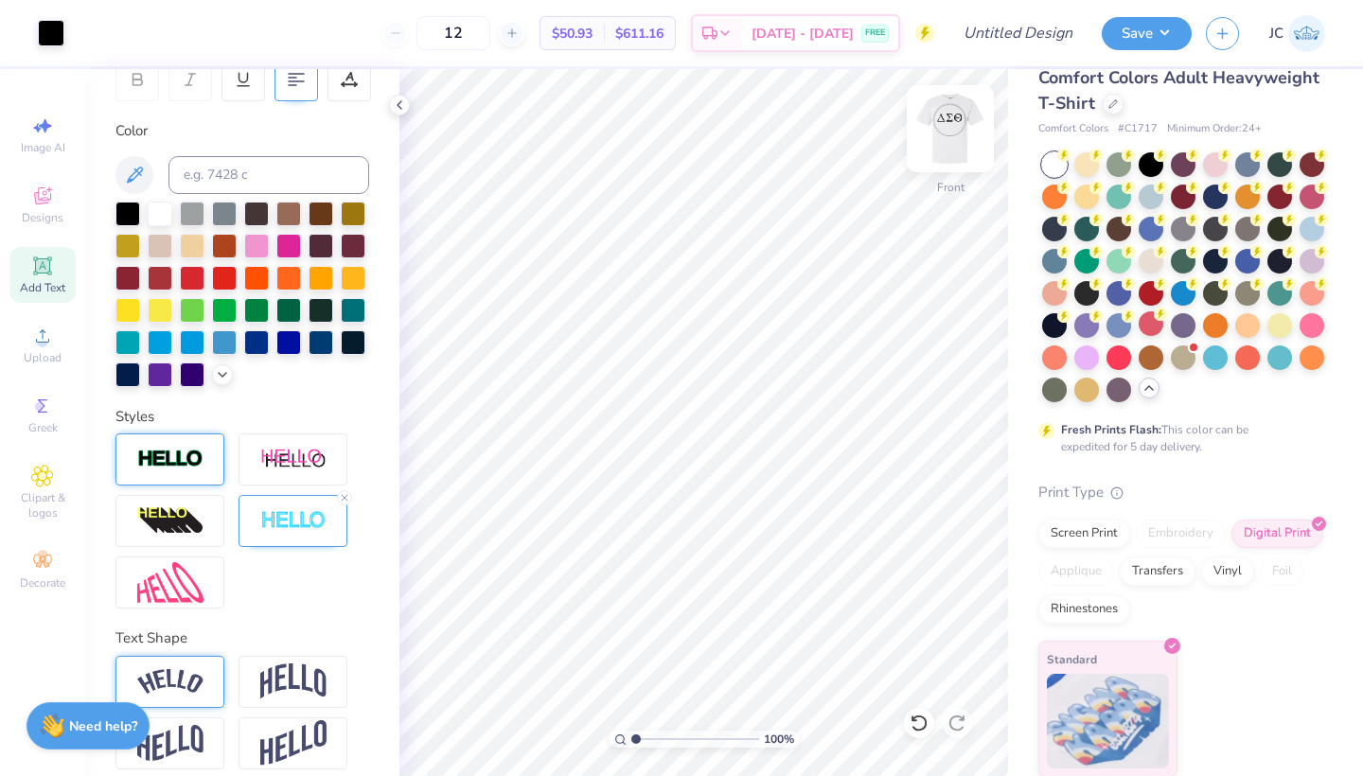
click at [950, 124] on img at bounding box center [951, 129] width 76 height 76
click at [955, 127] on img at bounding box center [951, 129] width 76 height 76
click at [960, 128] on img at bounding box center [951, 129] width 76 height 76
